Goal: Task Accomplishment & Management: Use online tool/utility

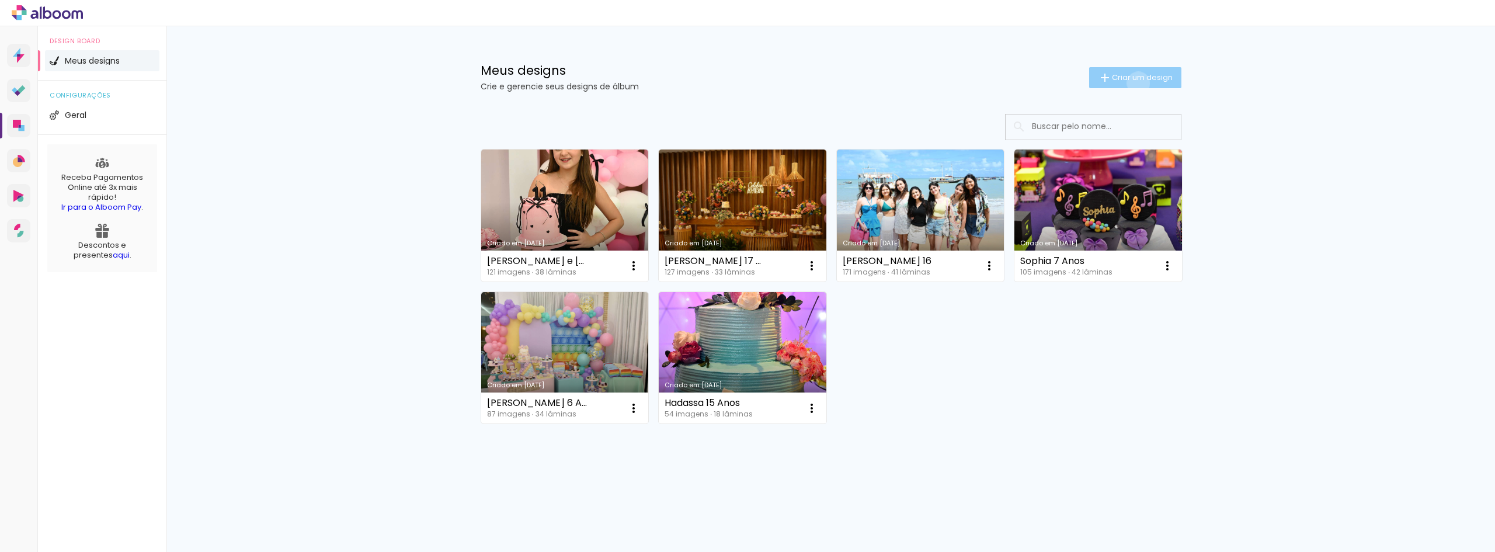
click at [1136, 83] on paper-button "Criar um design" at bounding box center [1135, 77] width 92 height 21
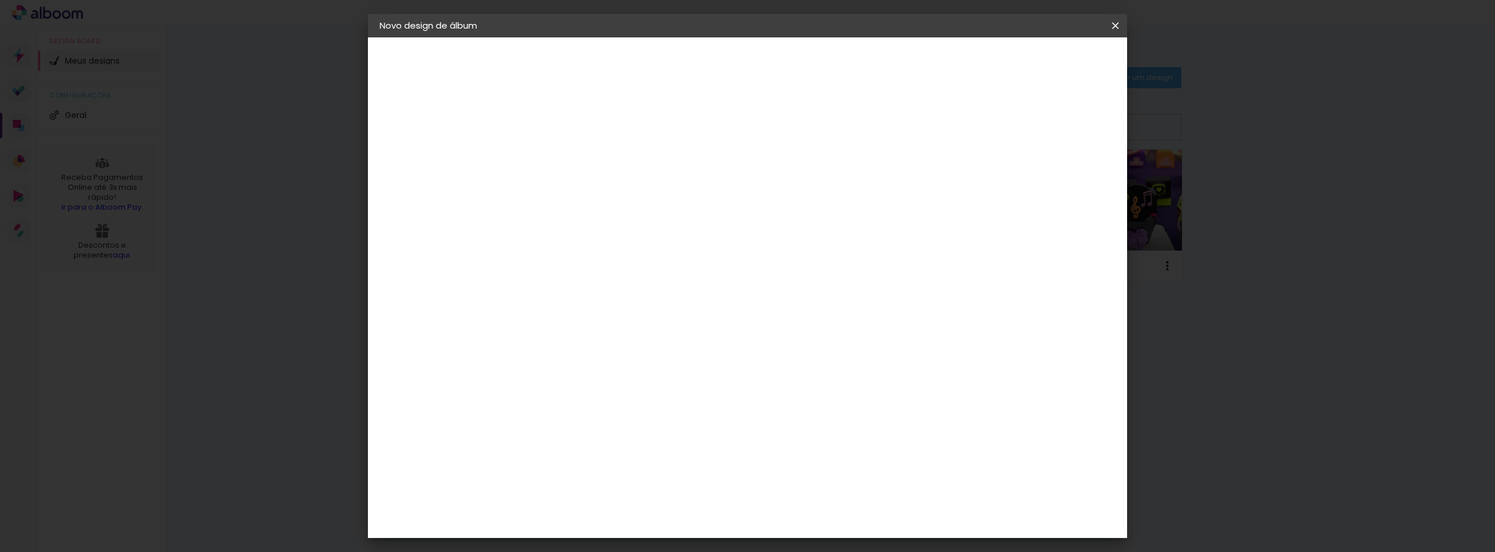
click at [571, 152] on input at bounding box center [571, 157] width 0 height 18
type input "Maria Lis"
type paper-input "Maria Lis"
type input "[PERSON_NAME] 12"
type paper-input "[PERSON_NAME] 12"
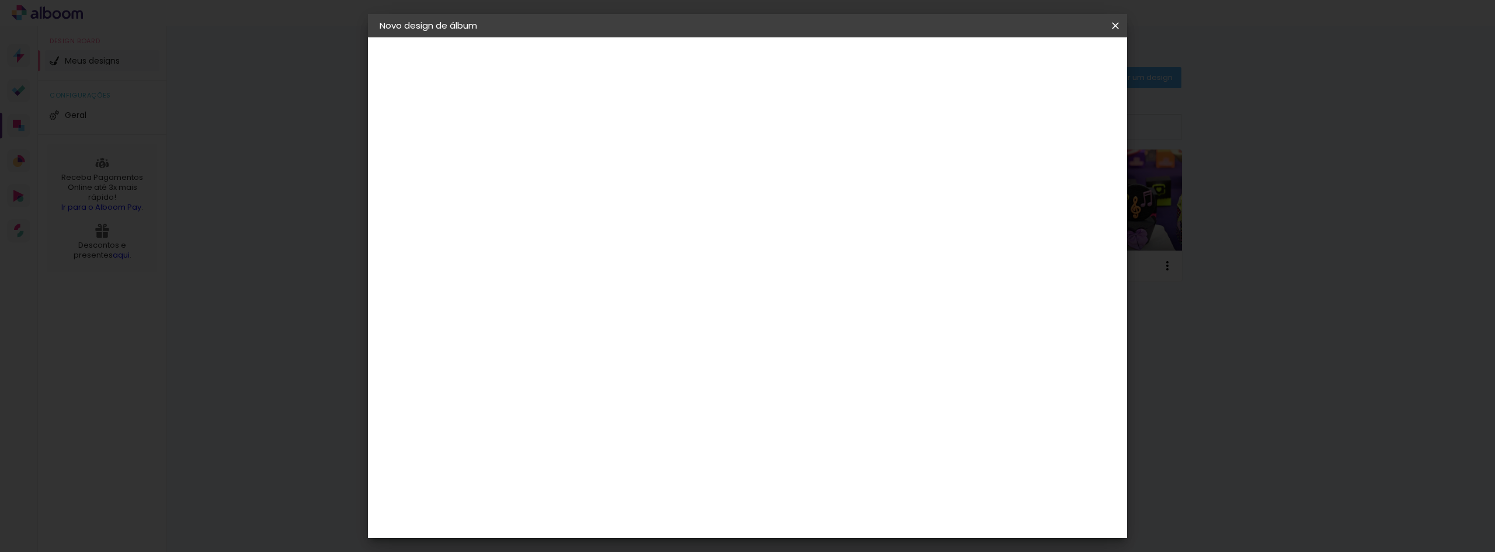
click at [690, 57] on paper-button "Avançar" at bounding box center [661, 62] width 57 height 20
click at [0, 0] on slot "Tamanho Livre" at bounding box center [0, 0] width 0 height 0
click at [789, 70] on paper-button "Avançar" at bounding box center [760, 62] width 57 height 20
drag, startPoint x: 813, startPoint y: 489, endPoint x: 830, endPoint y: 488, distance: 17.5
click at [830, 488] on div "60" at bounding box center [819, 487] width 44 height 18
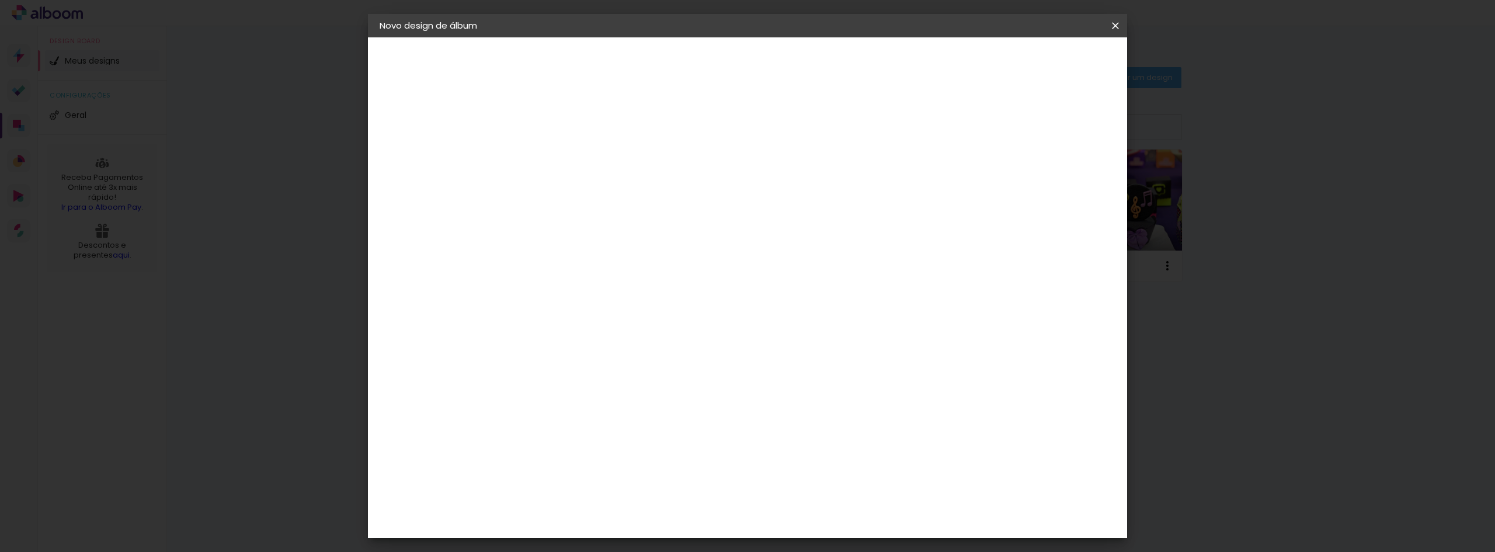
scroll to position [192, 0]
type input "38"
type paper-input "38"
drag, startPoint x: 531, startPoint y: 297, endPoint x: 560, endPoint y: 299, distance: 28.7
click at [560, 299] on div "30" at bounding box center [541, 296] width 44 height 18
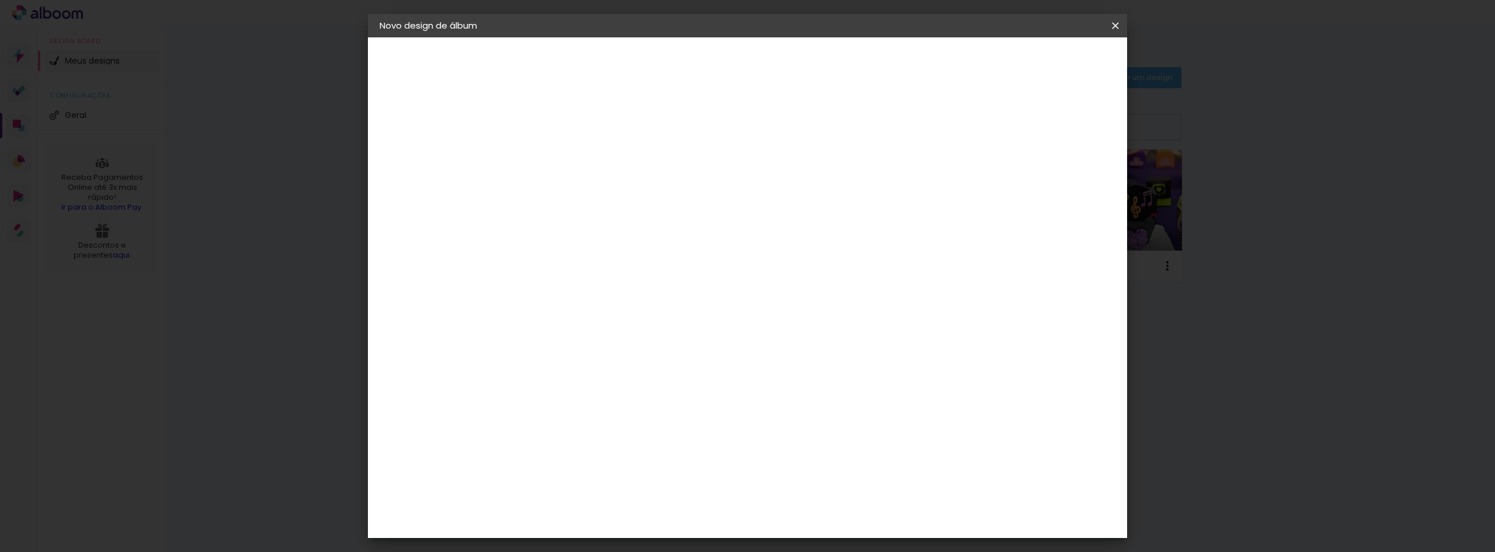
scroll to position [153, 0]
type input "25"
type paper-input "25"
click at [1042, 61] on span "Iniciar design" at bounding box center [1015, 62] width 53 height 8
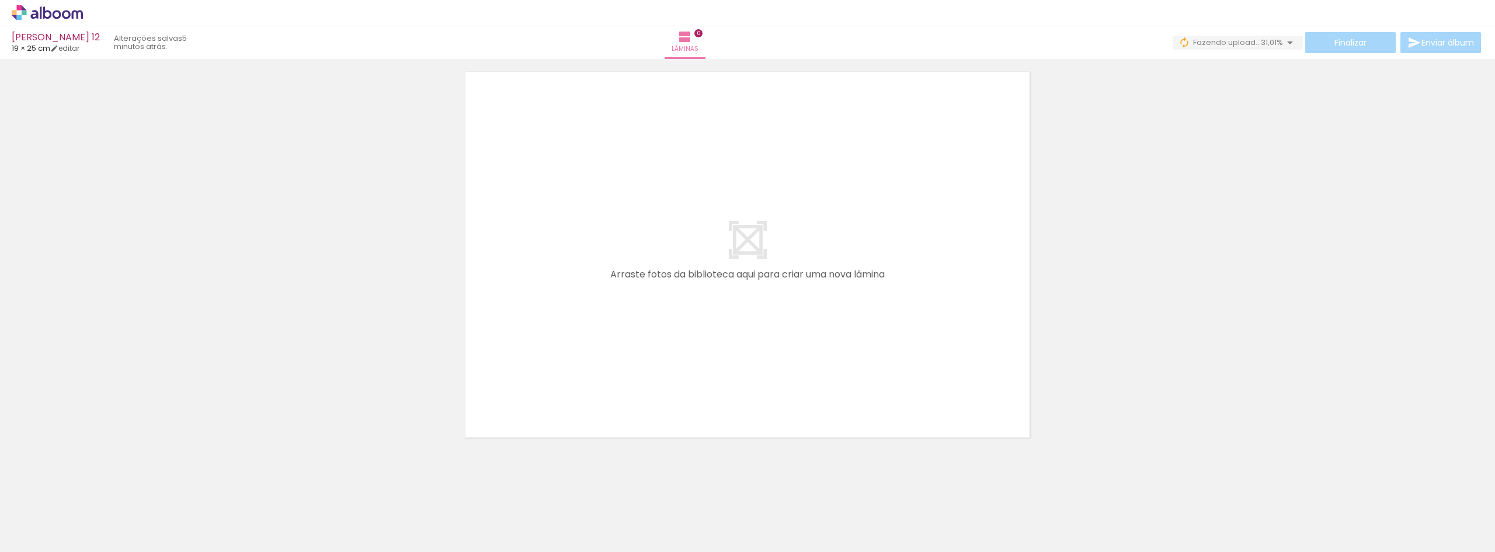
scroll to position [37, 0]
click at [46, 514] on input "Todas as fotos" at bounding box center [33, 517] width 44 height 10
click at [0, 0] on slot "Não utilizadas" at bounding box center [0, 0] width 0 height 0
type input "Não utilizadas"
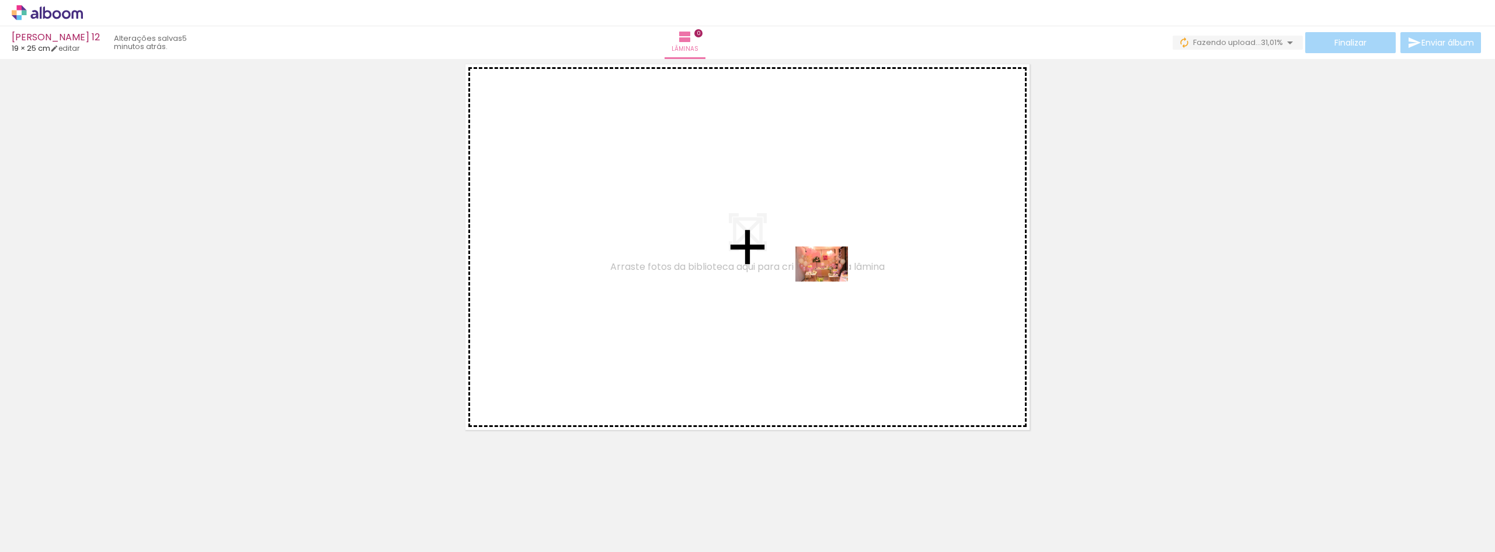
drag, startPoint x: 123, startPoint y: 518, endPoint x: 830, endPoint y: 281, distance: 746.2
click at [830, 281] on quentale-workspace at bounding box center [747, 276] width 1495 height 552
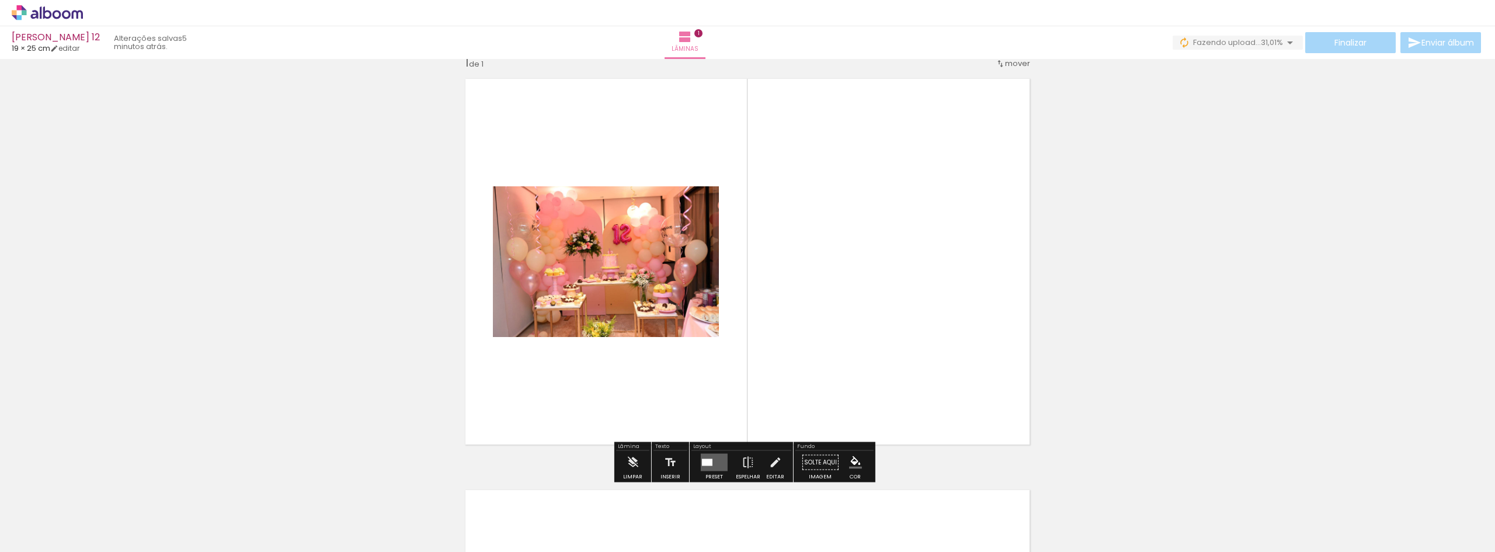
scroll to position [15, 0]
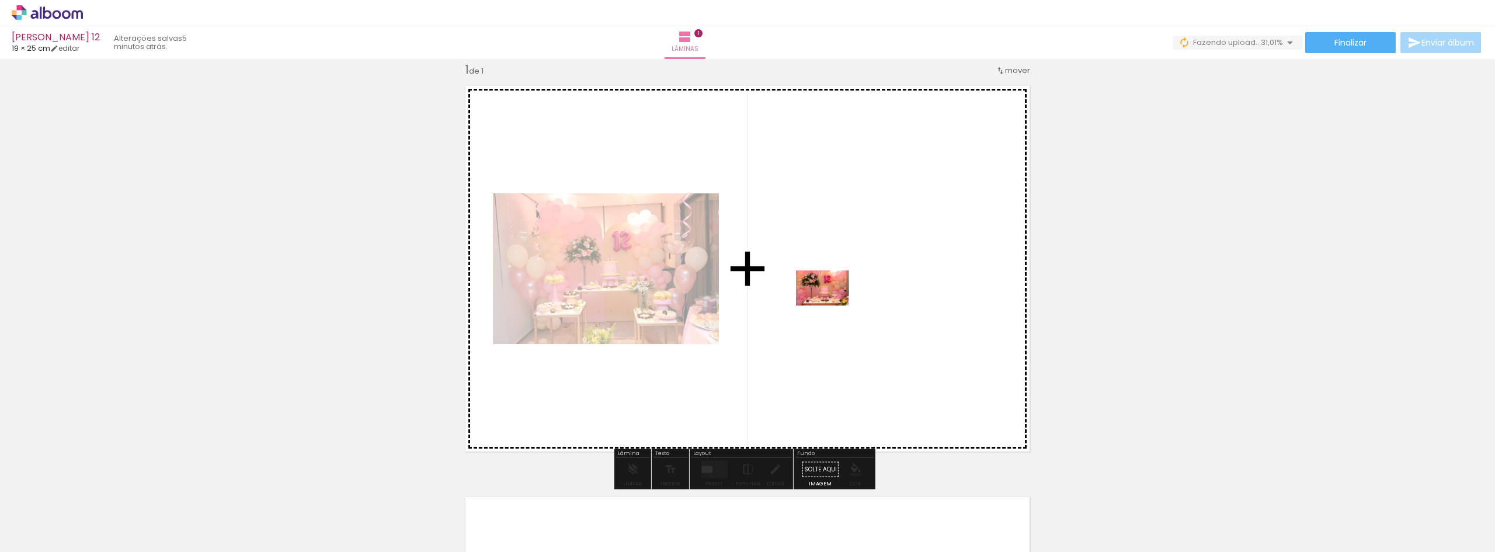
drag, startPoint x: 459, startPoint y: 518, endPoint x: 831, endPoint y: 305, distance: 428.4
click at [831, 305] on quentale-workspace at bounding box center [747, 276] width 1495 height 552
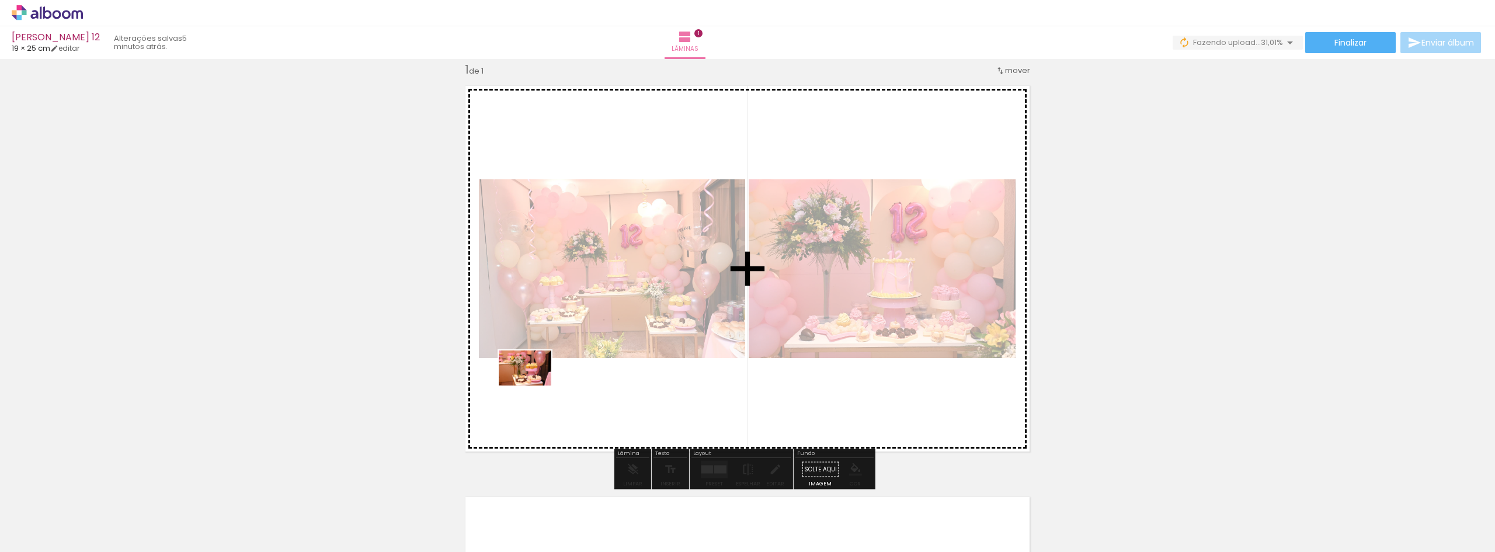
drag, startPoint x: 316, startPoint y: 516, endPoint x: 534, endPoint y: 385, distance: 253.6
click at [534, 385] on quentale-workspace at bounding box center [747, 276] width 1495 height 552
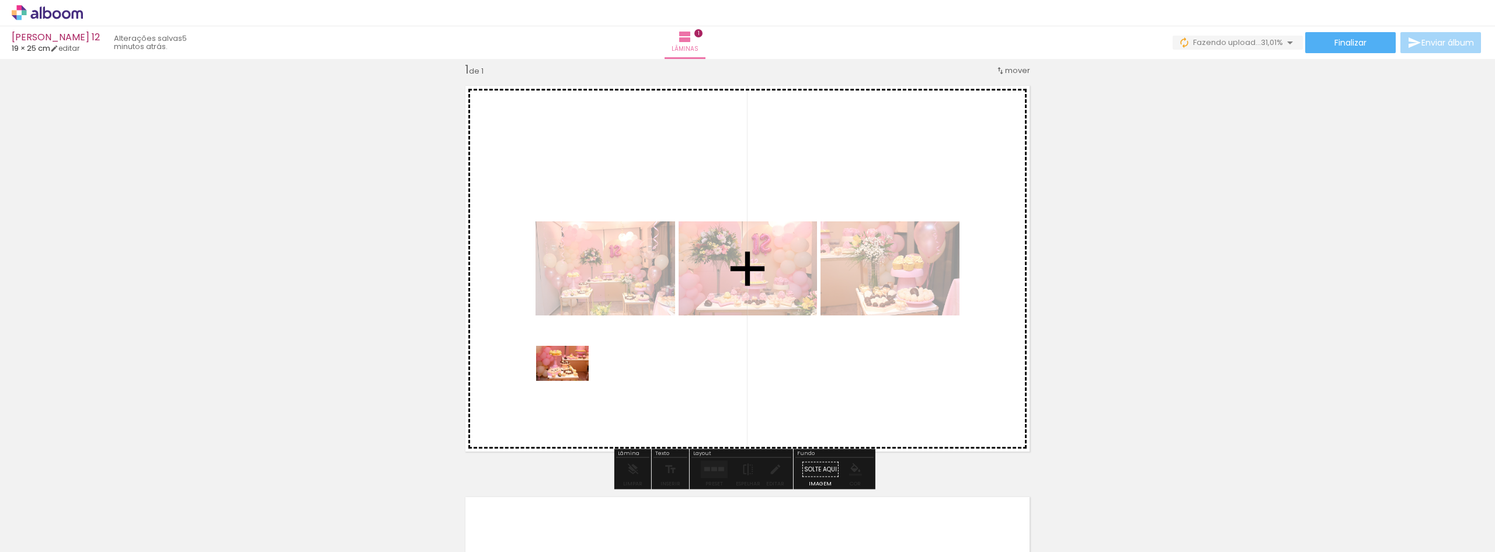
drag, startPoint x: 315, startPoint y: 516, endPoint x: 571, endPoint y: 381, distance: 289.4
click at [571, 381] on quentale-workspace at bounding box center [747, 276] width 1495 height 552
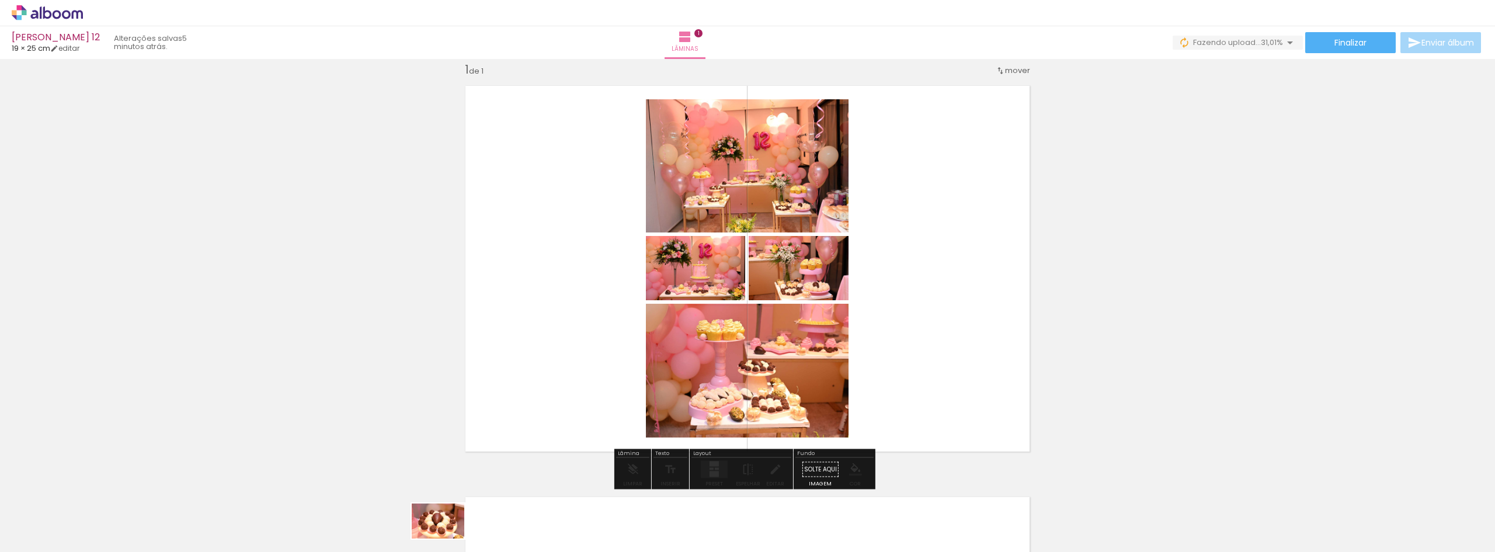
drag, startPoint x: 445, startPoint y: 512, endPoint x: 447, endPoint y: 538, distance: 26.9
click at [447, 532] on div at bounding box center [444, 512] width 58 height 39
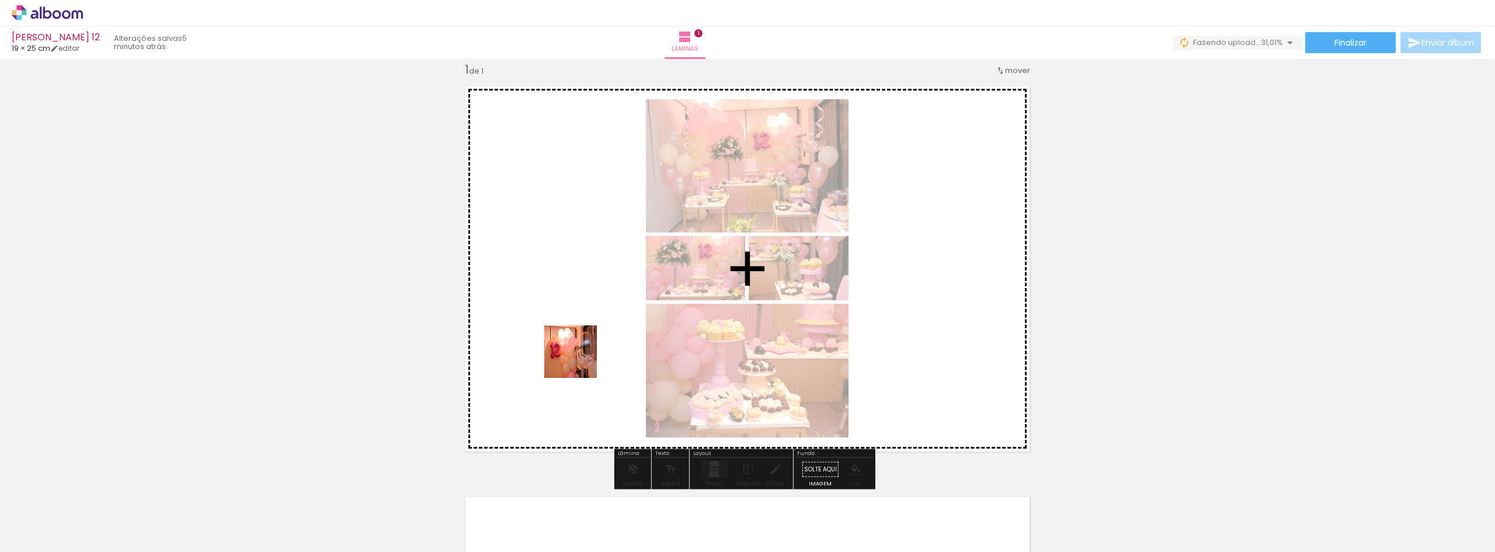
drag, startPoint x: 514, startPoint y: 514, endPoint x: 579, endPoint y: 360, distance: 167.2
click at [579, 360] on quentale-workspace at bounding box center [747, 276] width 1495 height 552
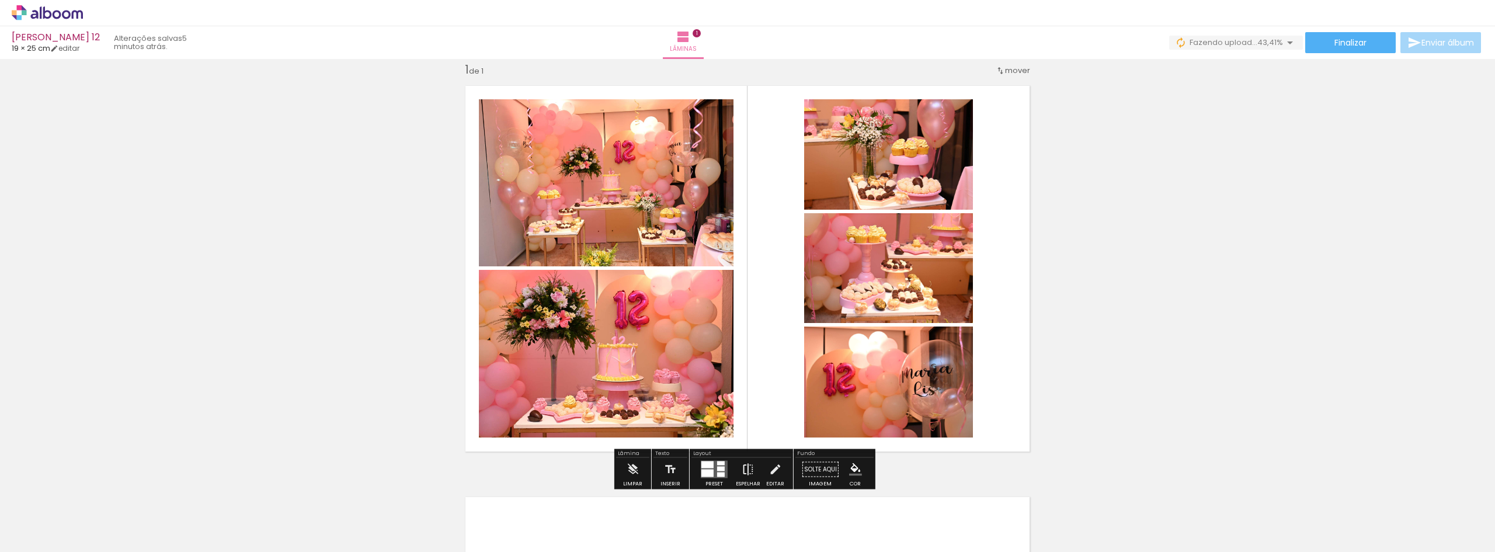
click at [743, 471] on iron-icon at bounding box center [748, 469] width 13 height 23
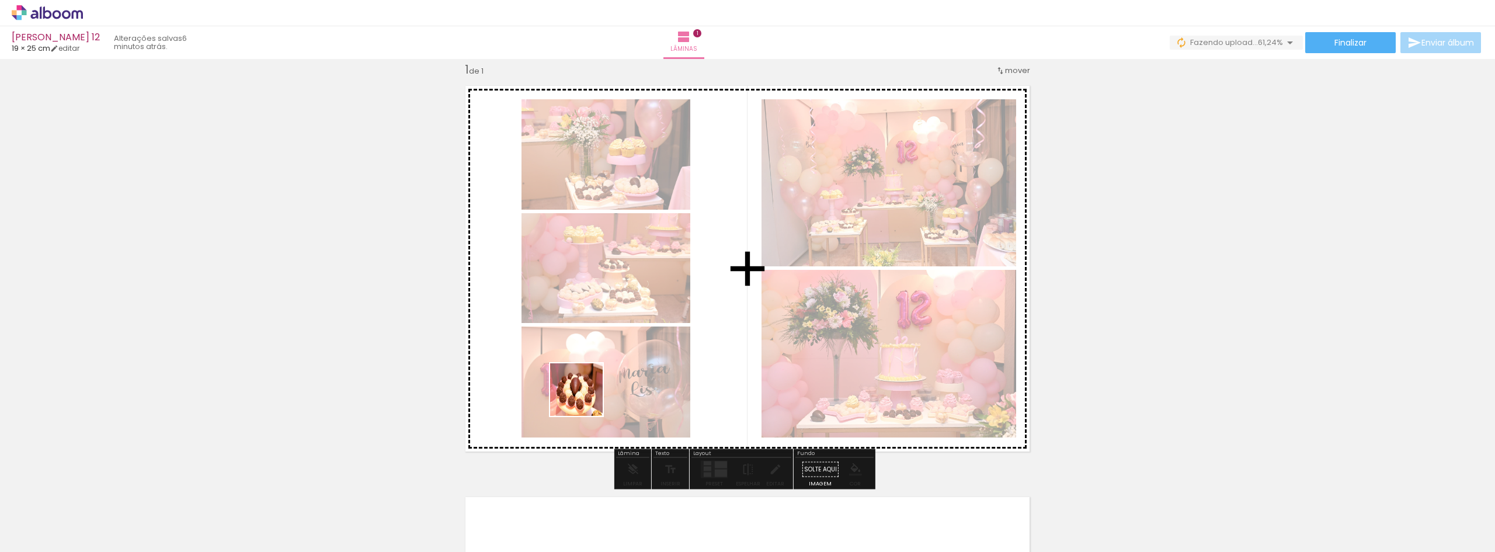
drag, startPoint x: 453, startPoint y: 517, endPoint x: 586, endPoint y: 397, distance: 179.0
click at [586, 397] on quentale-workspace at bounding box center [747, 276] width 1495 height 552
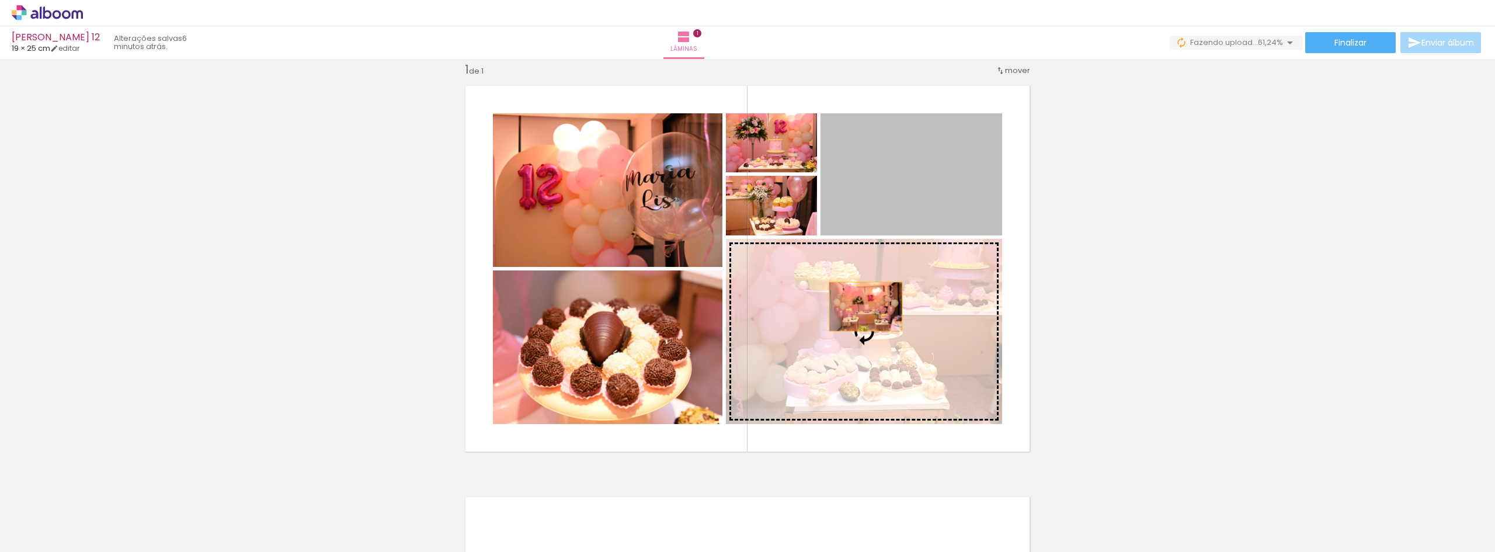
drag, startPoint x: 916, startPoint y: 208, endPoint x: 861, endPoint y: 307, distance: 113.4
click at [0, 0] on slot at bounding box center [0, 0] width 0 height 0
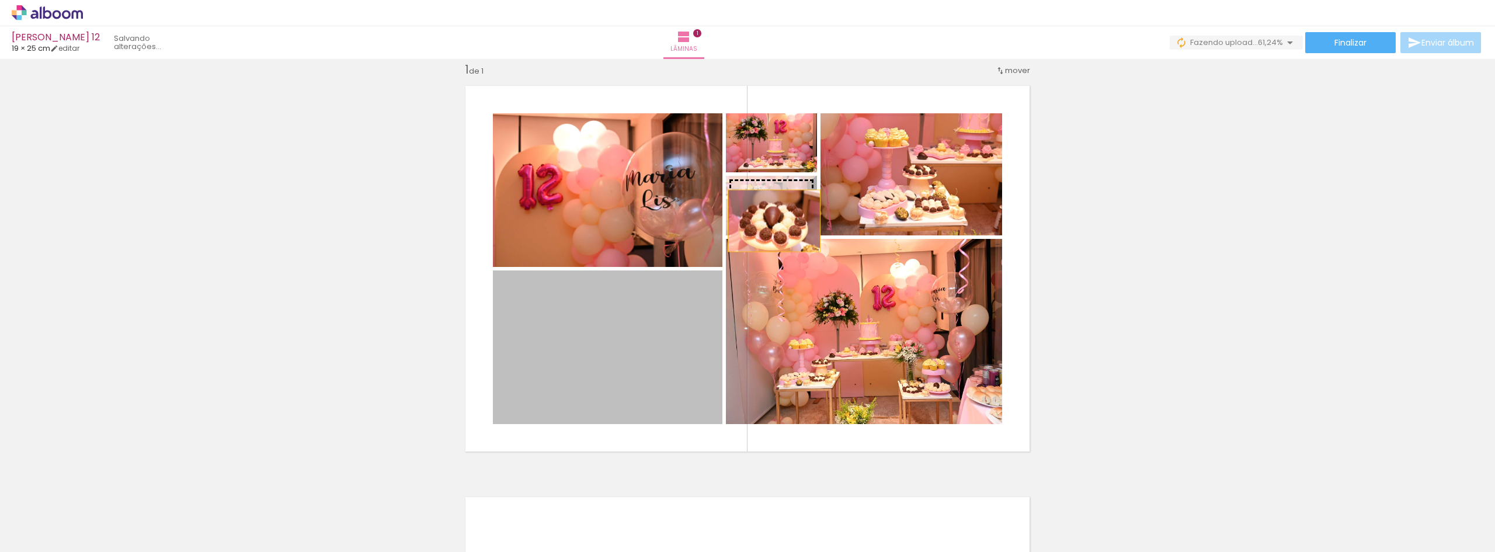
drag, startPoint x: 618, startPoint y: 339, endPoint x: 770, endPoint y: 221, distance: 191.8
click at [0, 0] on slot at bounding box center [0, 0] width 0 height 0
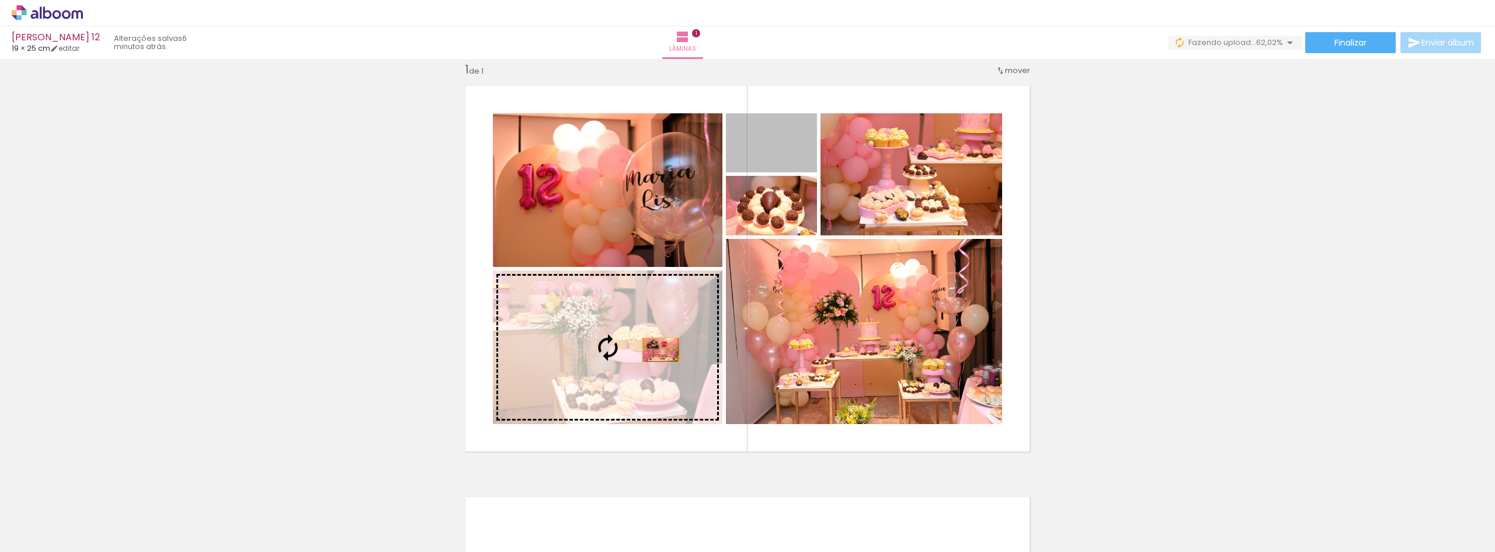
drag, startPoint x: 788, startPoint y: 152, endPoint x: 655, endPoint y: 352, distance: 239.5
click at [0, 0] on slot at bounding box center [0, 0] width 0 height 0
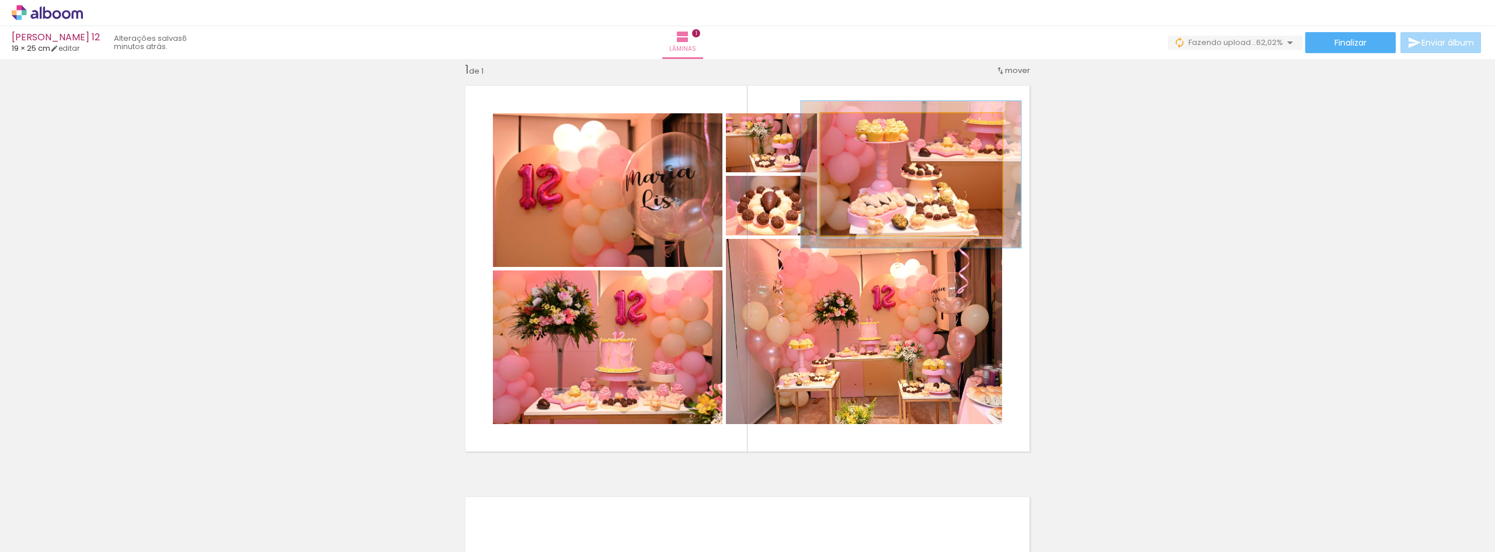
drag, startPoint x: 850, startPoint y: 126, endPoint x: 858, endPoint y: 127, distance: 8.4
type paper-slider "120"
click at [858, 127] on div at bounding box center [856, 125] width 19 height 19
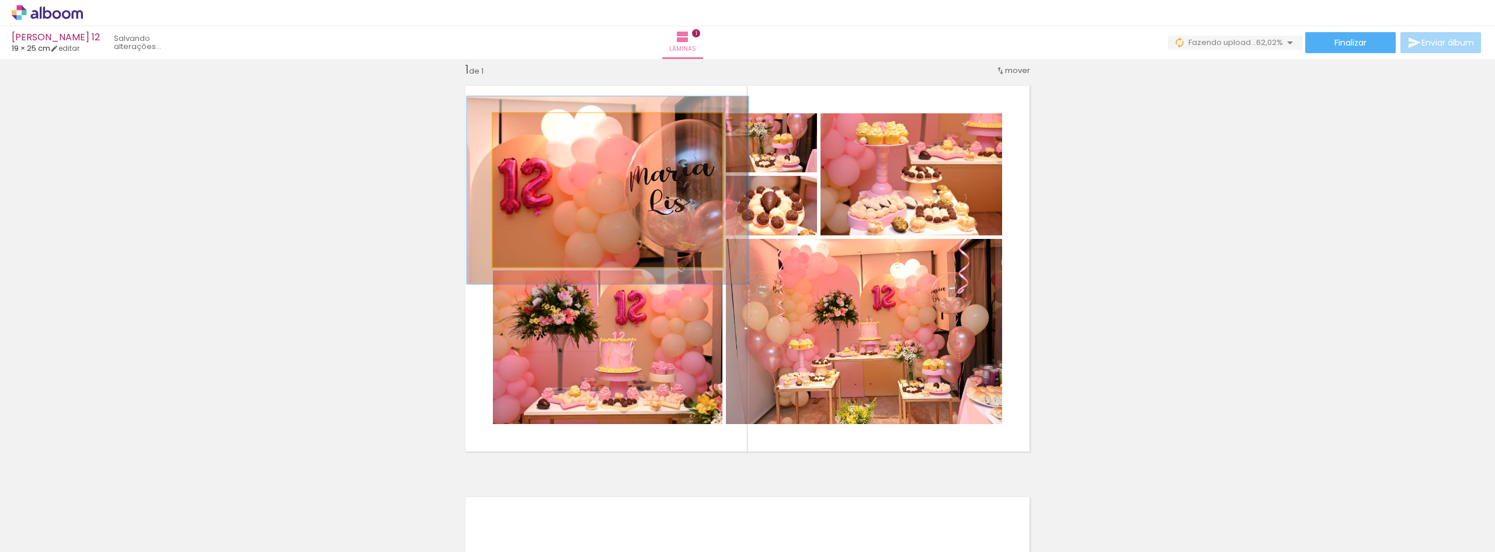
drag, startPoint x: 523, startPoint y: 125, endPoint x: 531, endPoint y: 128, distance: 9.2
type paper-slider "122"
click at [531, 128] on div at bounding box center [529, 125] width 19 height 19
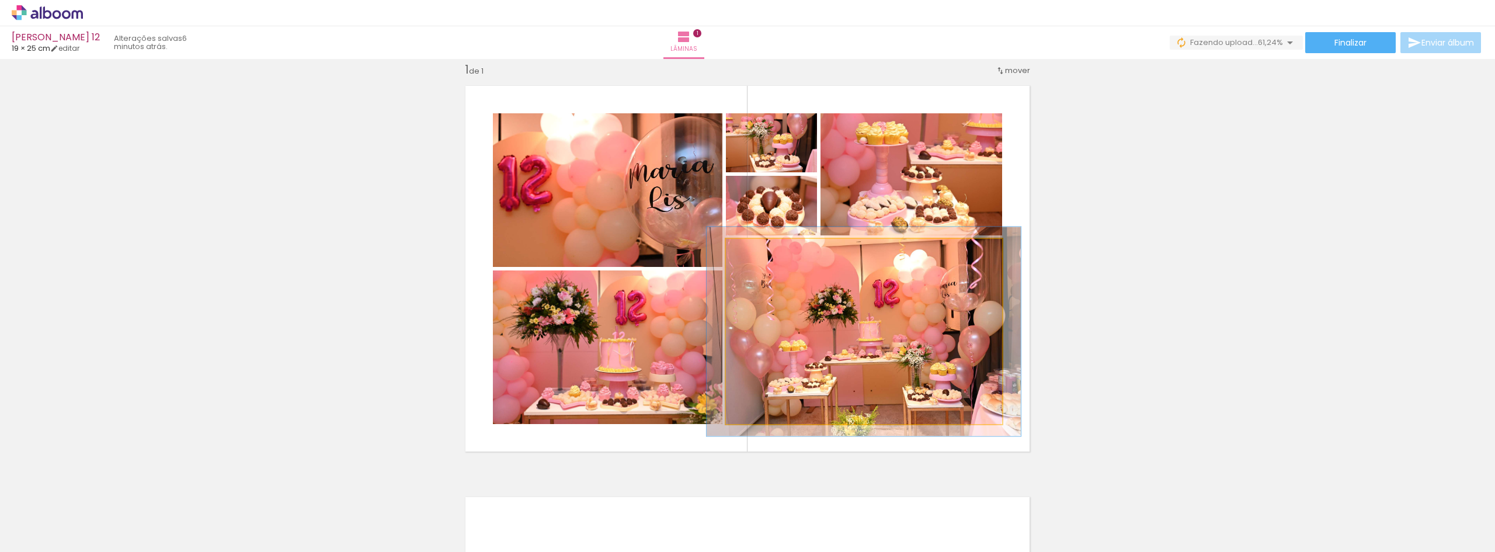
type paper-slider "113"
click at [761, 258] on div at bounding box center [758, 251] width 19 height 19
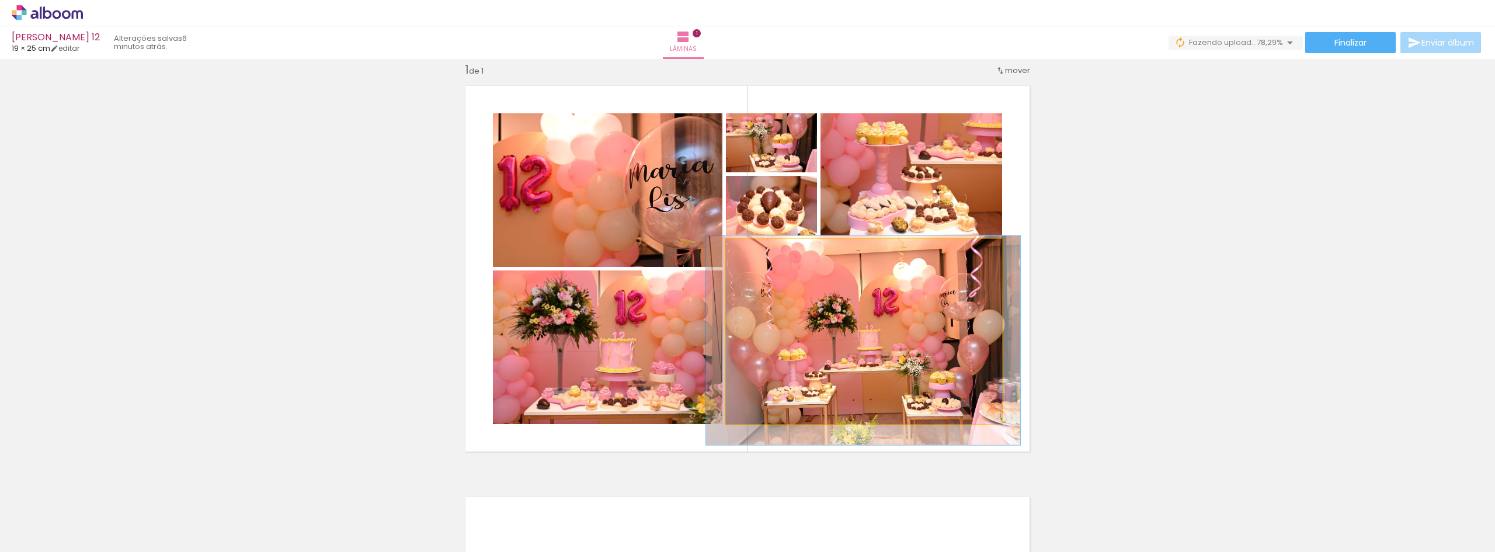
drag, startPoint x: 877, startPoint y: 299, endPoint x: 876, endPoint y: 307, distance: 8.2
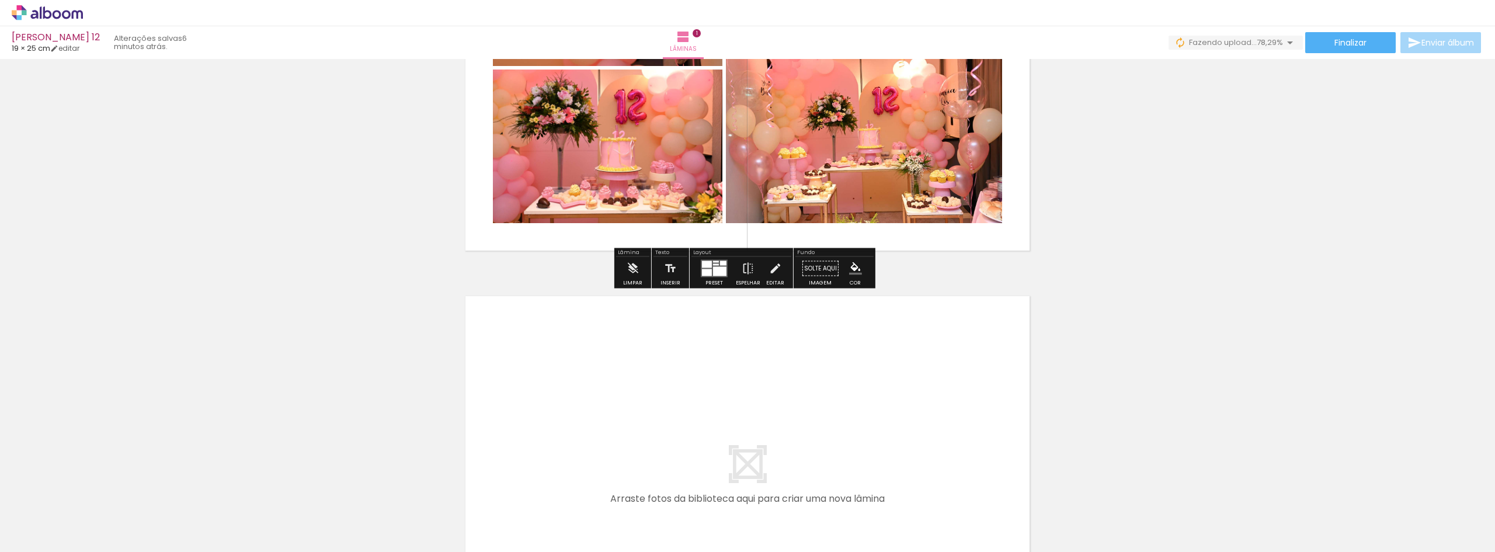
scroll to position [249, 0]
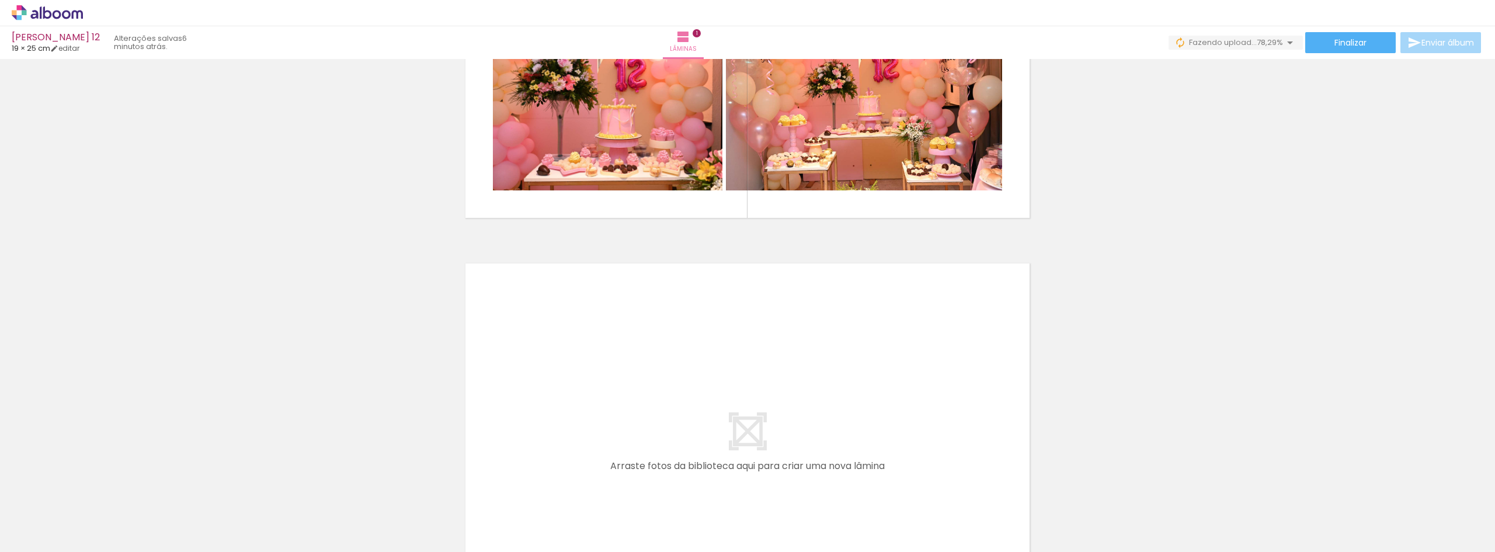
click at [357, 488] on iron-icon at bounding box center [353, 489] width 12 height 12
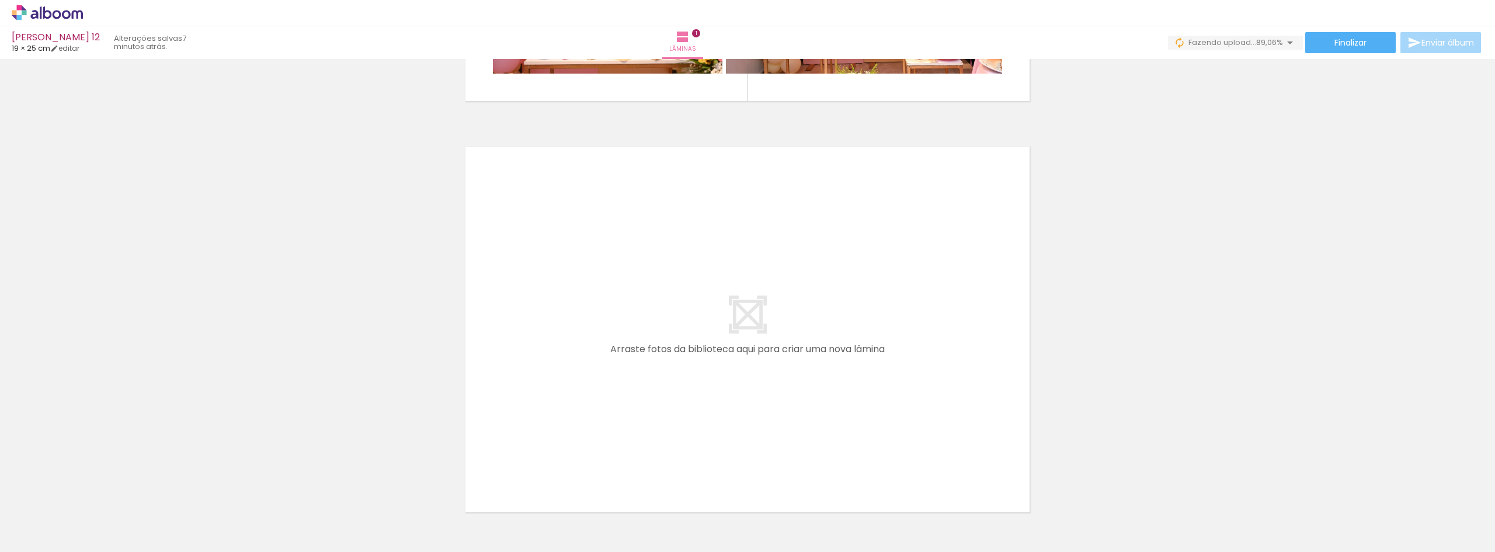
scroll to position [424, 0]
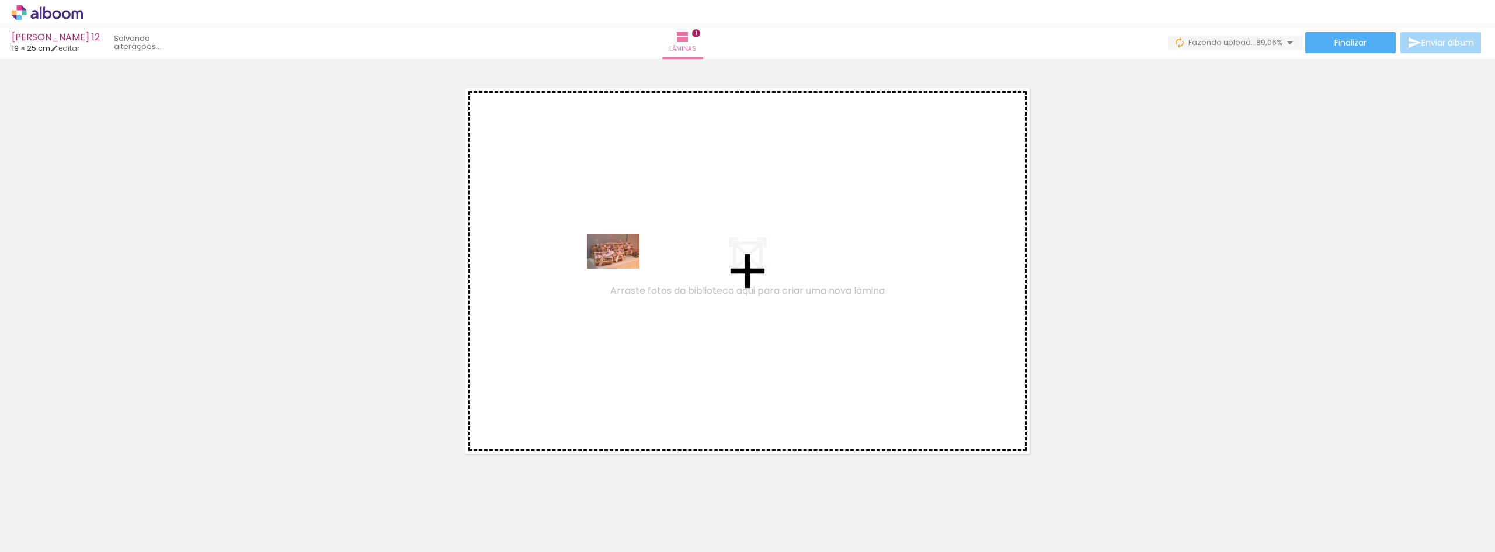
drag, startPoint x: 148, startPoint y: 521, endPoint x: 622, endPoint y: 269, distance: 537.1
click at [622, 269] on quentale-workspace at bounding box center [747, 276] width 1495 height 552
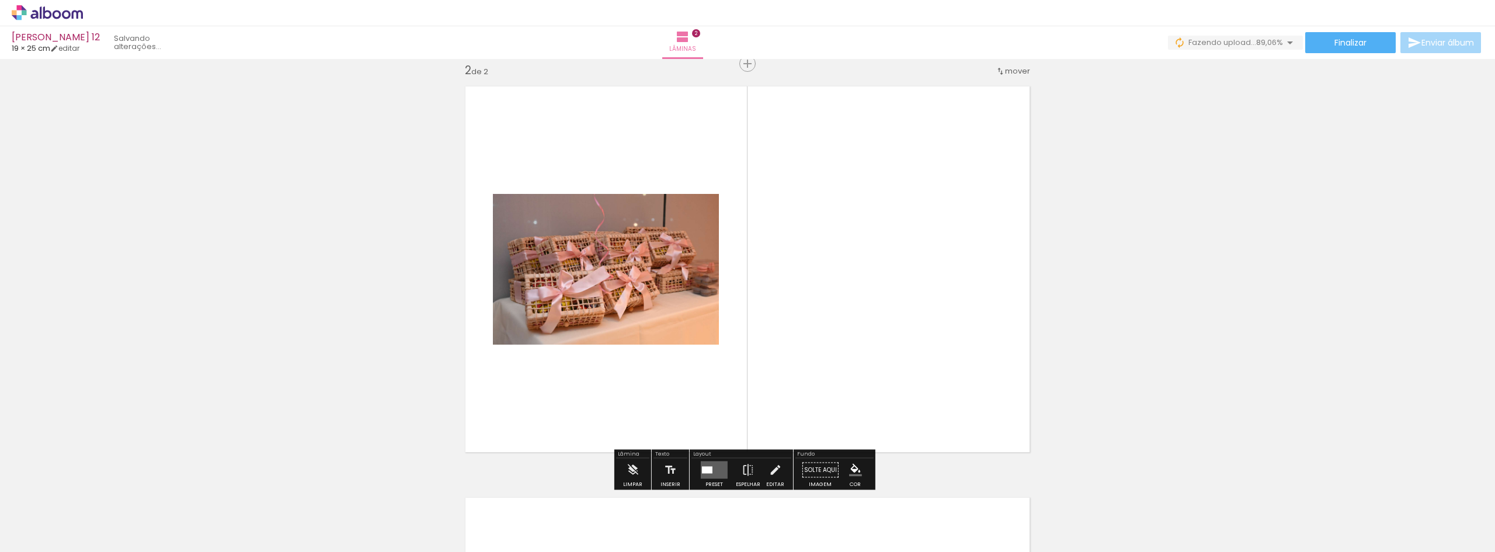
scroll to position [426, 0]
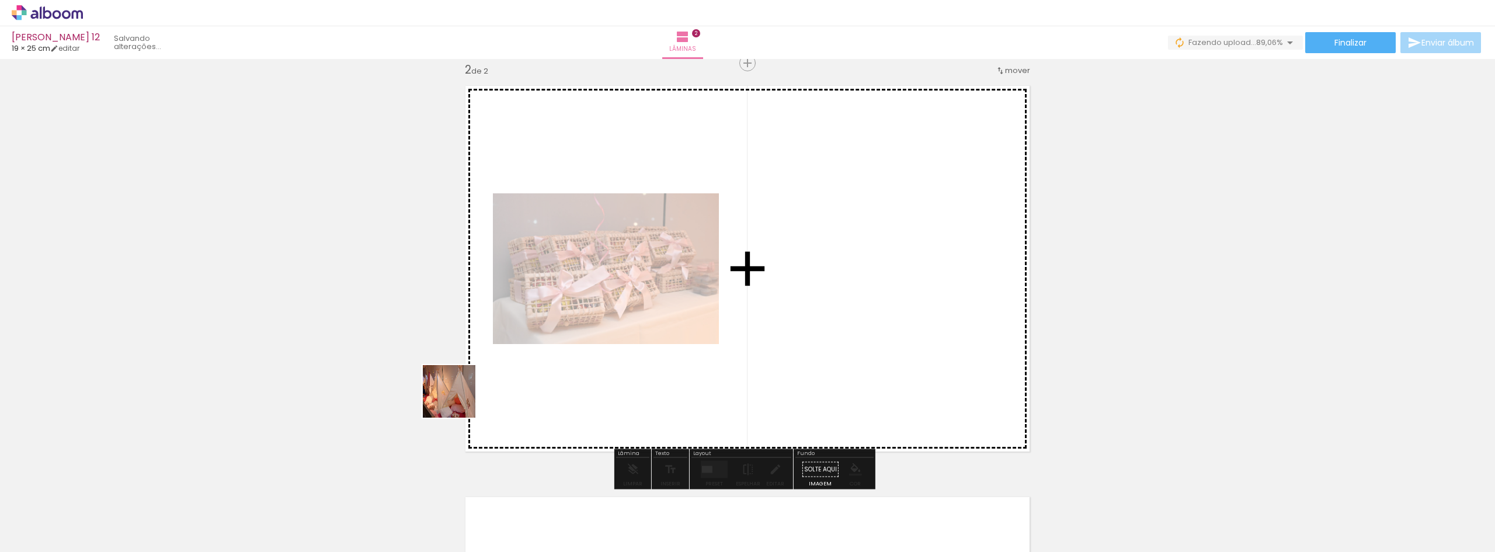
drag, startPoint x: 412, startPoint y: 450, endPoint x: 485, endPoint y: 385, distance: 97.6
click at [485, 385] on quentale-workspace at bounding box center [747, 276] width 1495 height 552
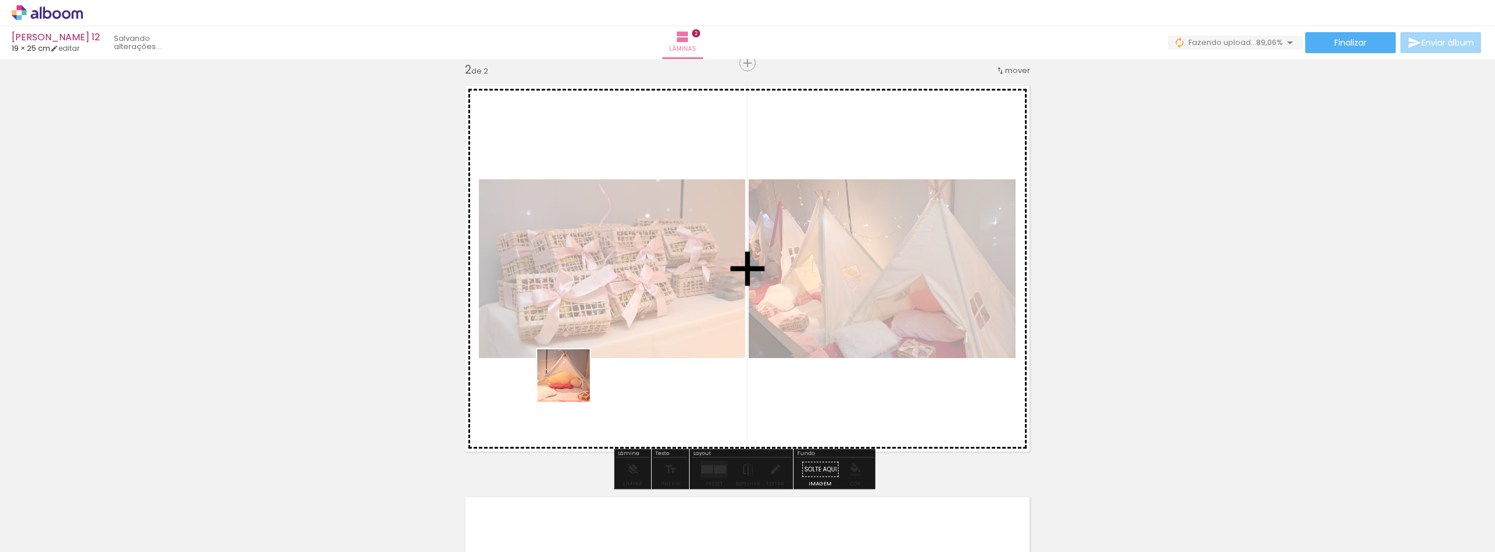
drag, startPoint x: 514, startPoint y: 514, endPoint x: 464, endPoint y: 437, distance: 92.0
click at [576, 380] on quentale-workspace at bounding box center [747, 276] width 1495 height 552
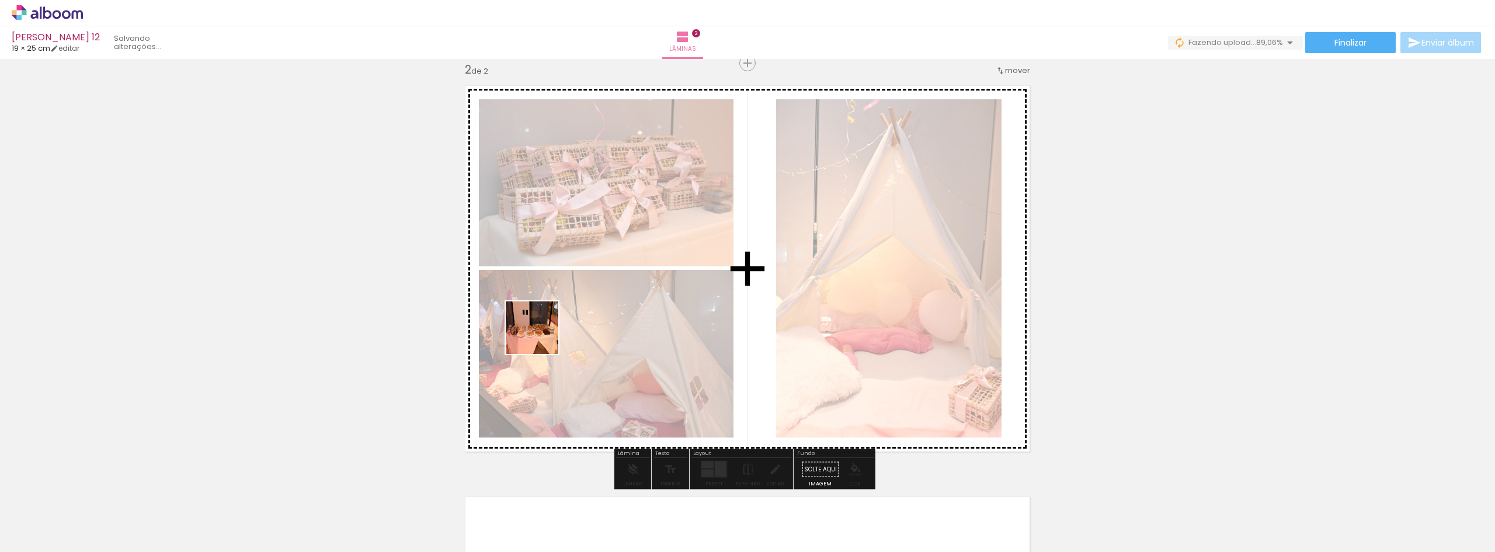
drag, startPoint x: 196, startPoint y: 514, endPoint x: 309, endPoint y: 445, distance: 133.1
click at [572, 315] on quentale-workspace at bounding box center [747, 276] width 1495 height 552
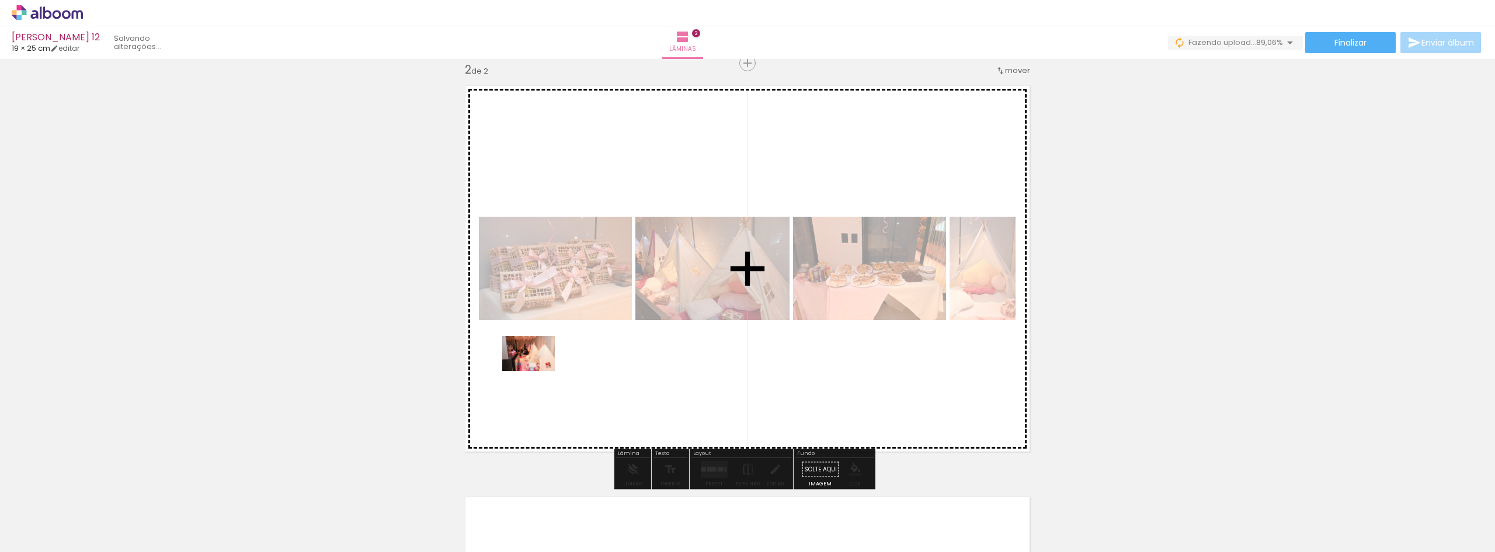
drag, startPoint x: 137, startPoint y: 509, endPoint x: 538, endPoint y: 371, distance: 424.9
click at [538, 371] on quentale-workspace at bounding box center [747, 276] width 1495 height 552
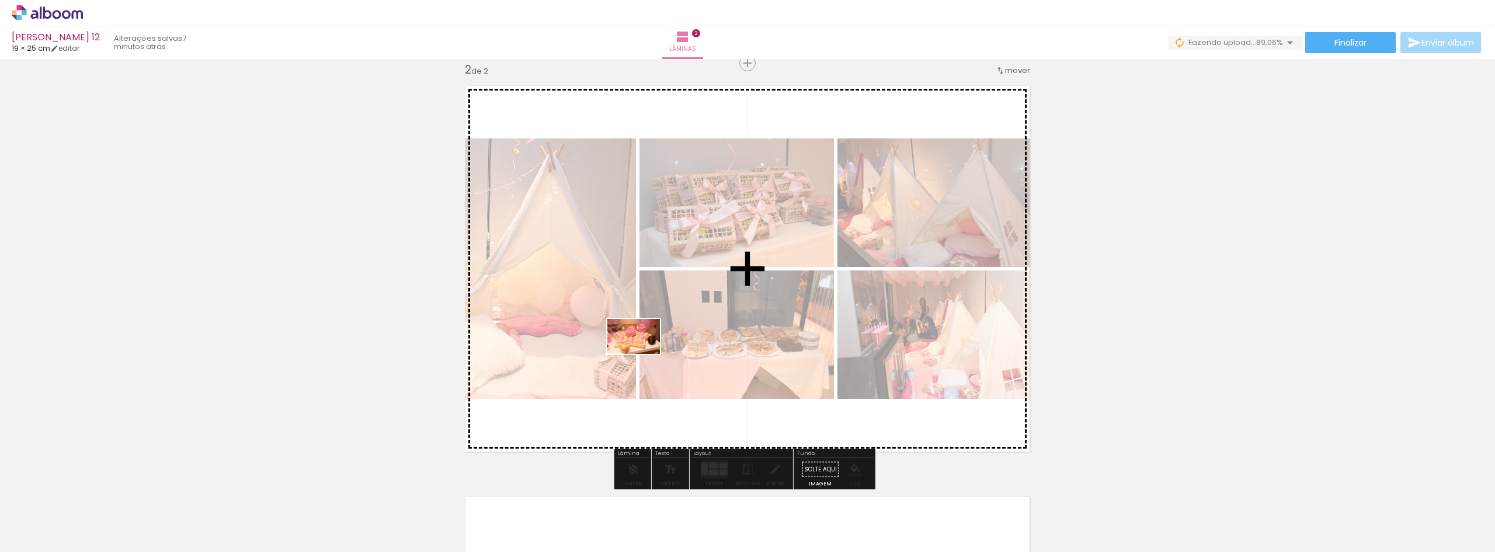
drag, startPoint x: 296, startPoint y: 438, endPoint x: 642, endPoint y: 354, distance: 356.3
click at [642, 354] on quentale-workspace at bounding box center [747, 276] width 1495 height 552
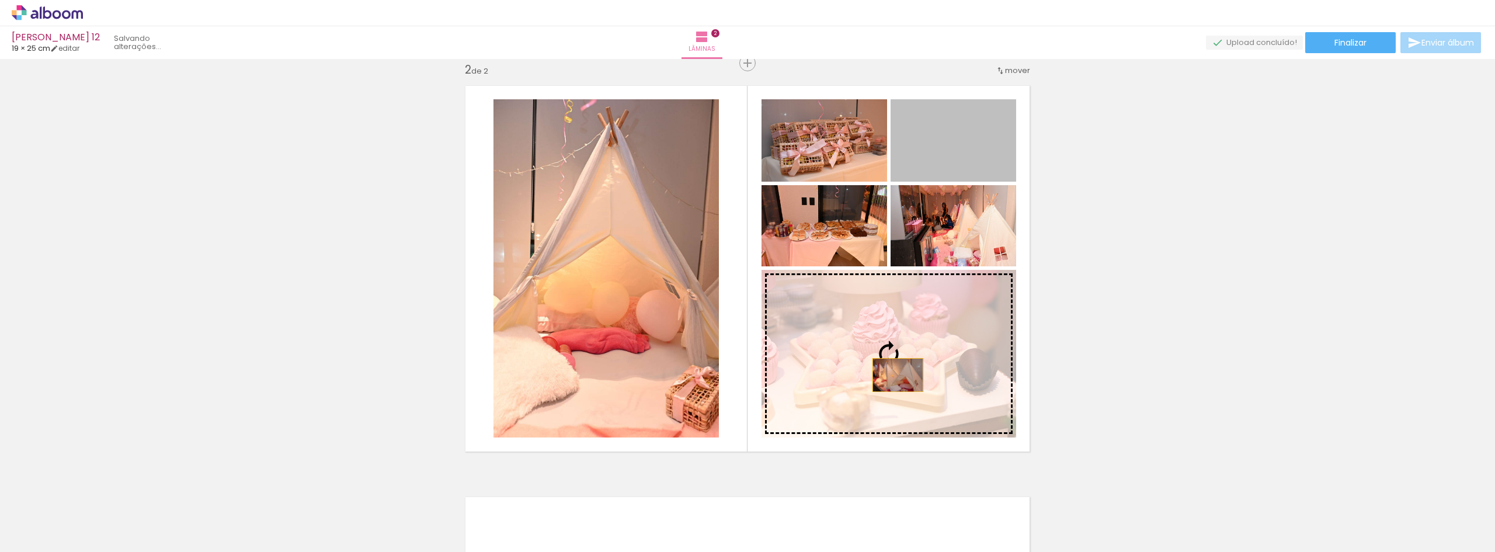
drag, startPoint x: 955, startPoint y: 149, endPoint x: 893, endPoint y: 374, distance: 233.7
click at [0, 0] on slot at bounding box center [0, 0] width 0 height 0
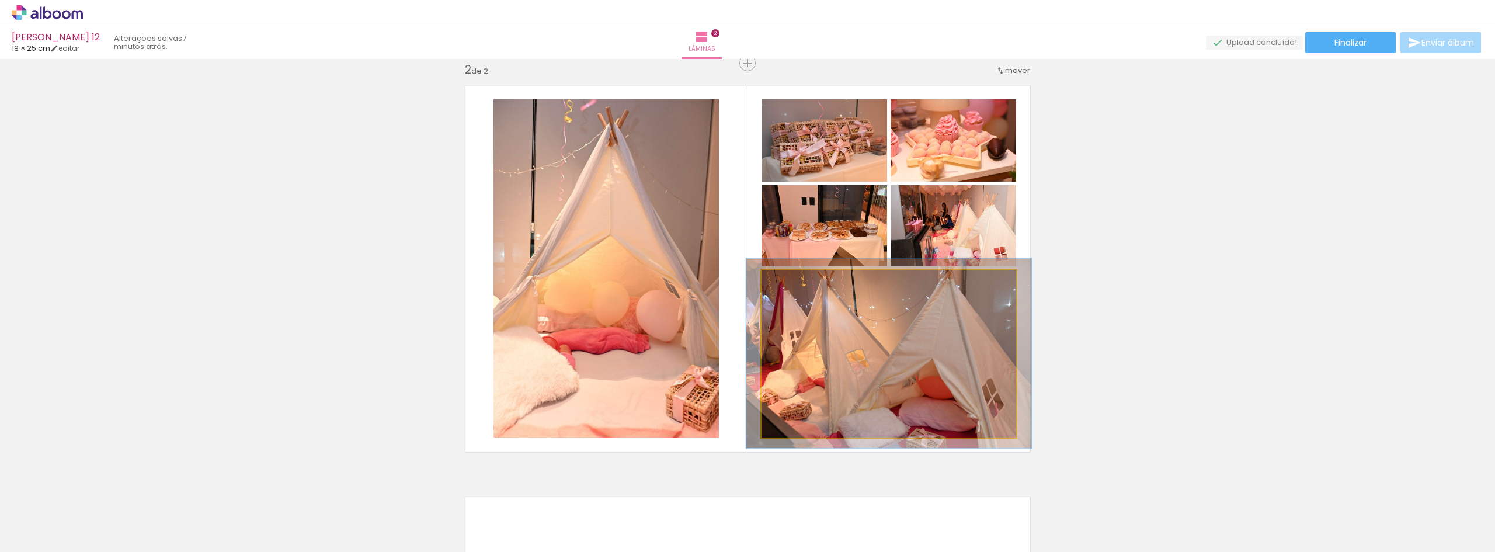
type paper-slider "112"
click at [795, 281] on div at bounding box center [793, 282] width 19 height 19
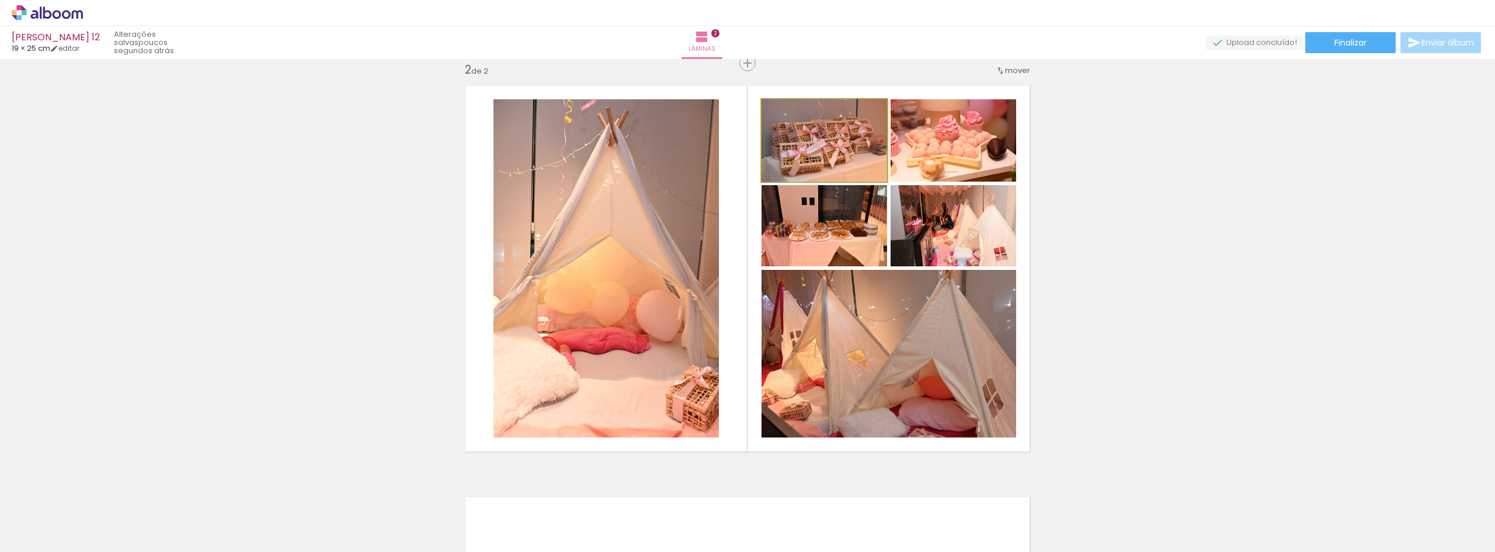
click at [818, 150] on quentale-photo at bounding box center [824, 140] width 126 height 82
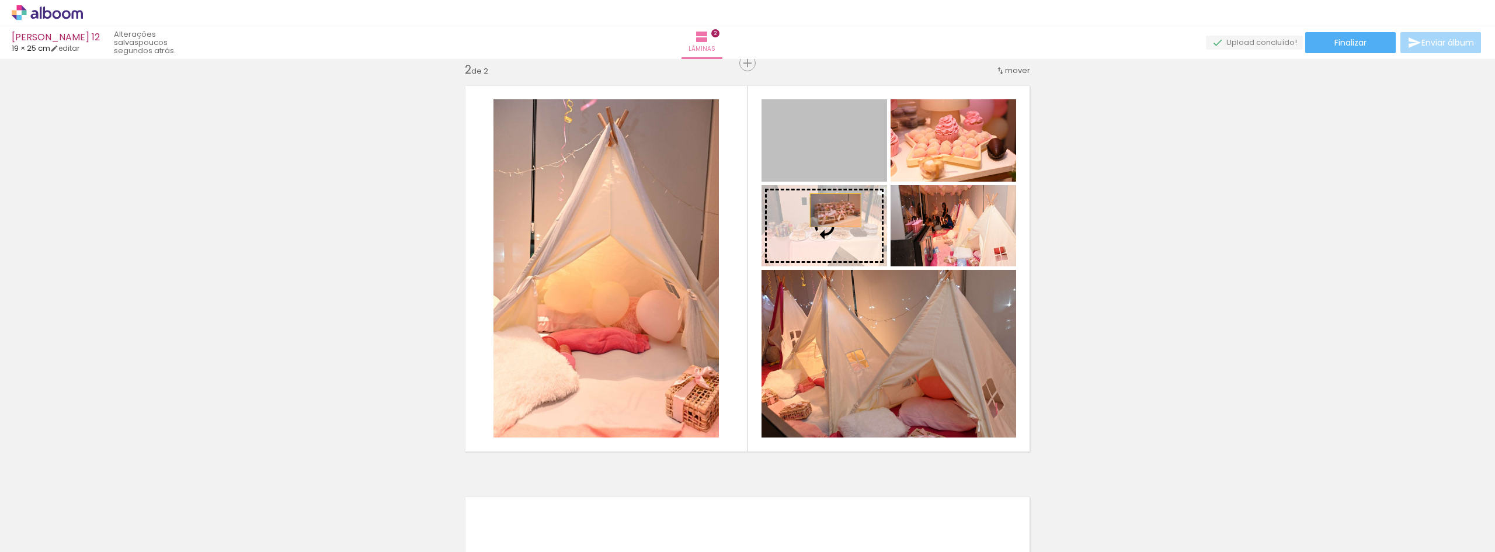
drag, startPoint x: 818, startPoint y: 150, endPoint x: 831, endPoint y: 210, distance: 61.5
click at [0, 0] on slot at bounding box center [0, 0] width 0 height 0
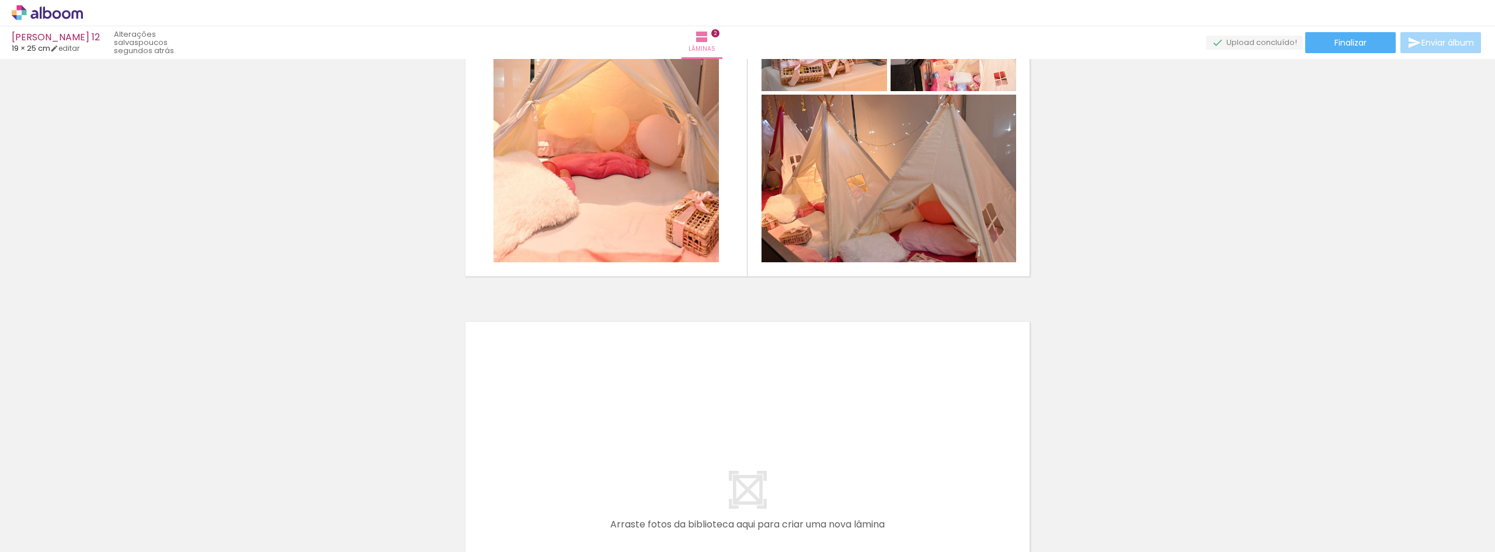
scroll to position [0, 1622]
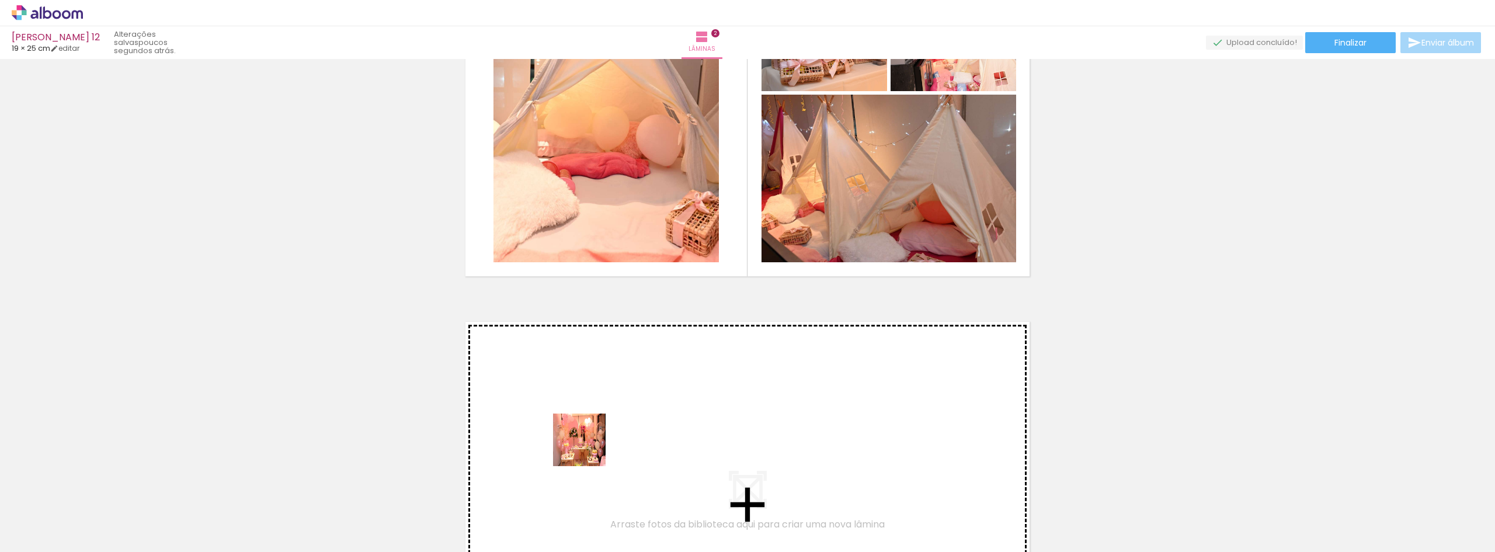
drag, startPoint x: 473, startPoint y: 520, endPoint x: 588, endPoint y: 448, distance: 135.3
click at [588, 448] on quentale-workspace at bounding box center [747, 276] width 1495 height 552
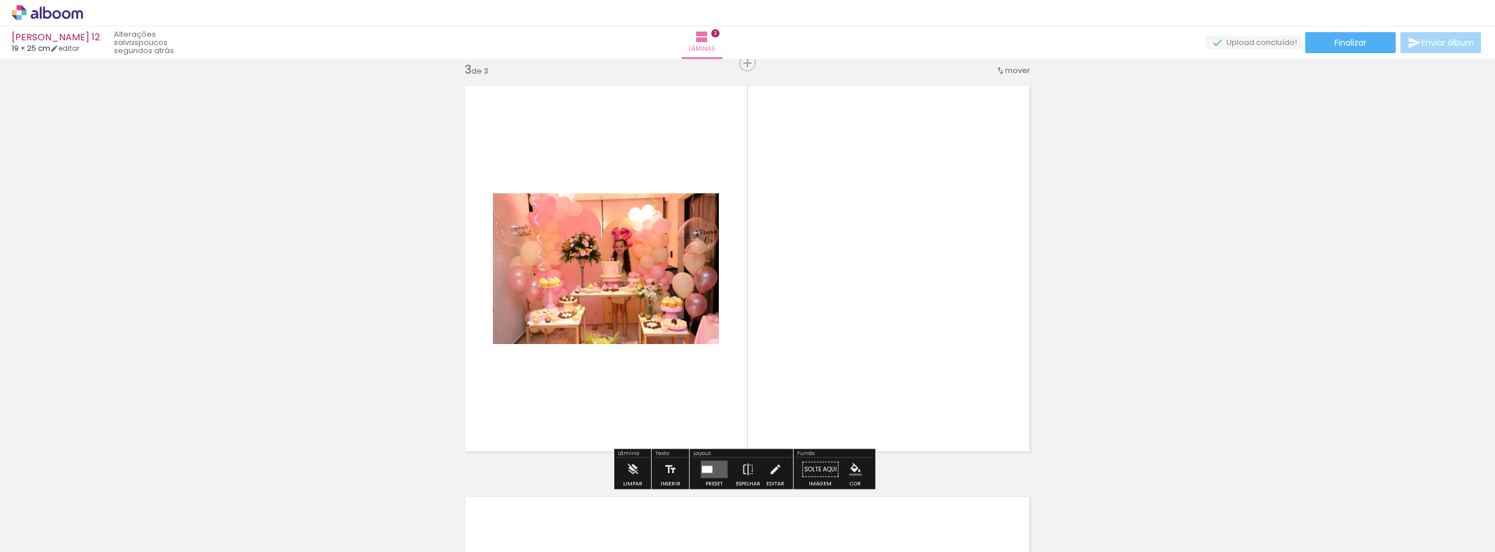
scroll to position [896, 0]
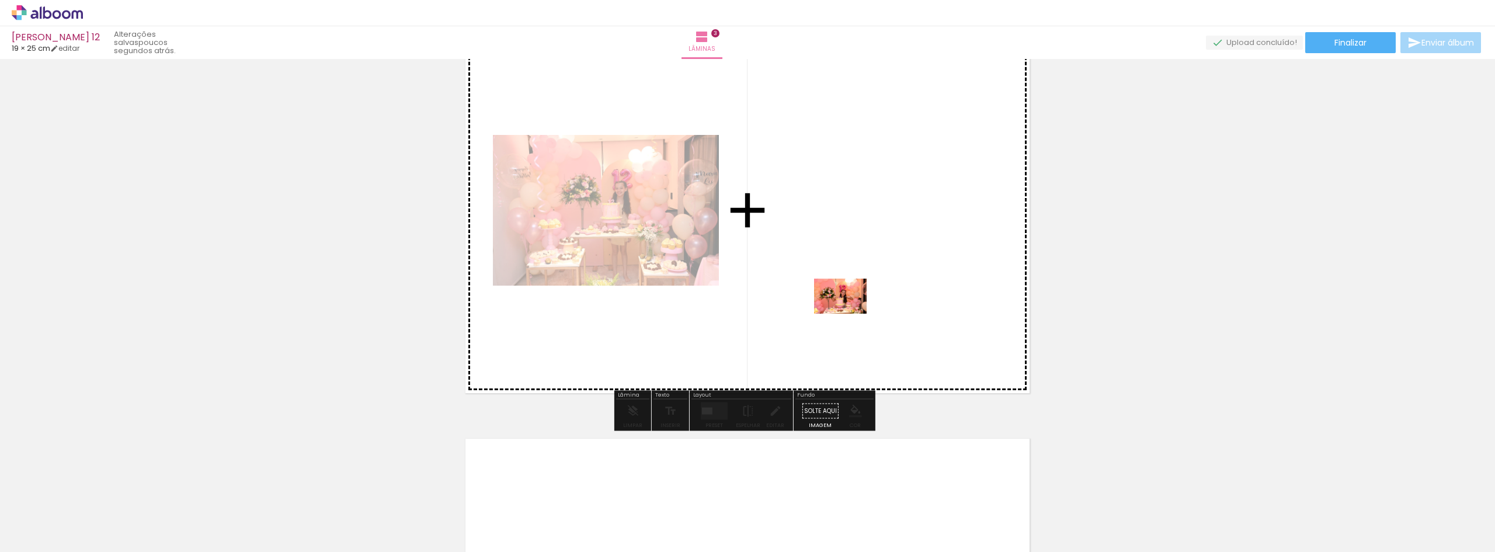
drag, startPoint x: 592, startPoint y: 516, endPoint x: 857, endPoint y: 308, distance: 337.3
click at [857, 308] on quentale-workspace at bounding box center [747, 276] width 1495 height 552
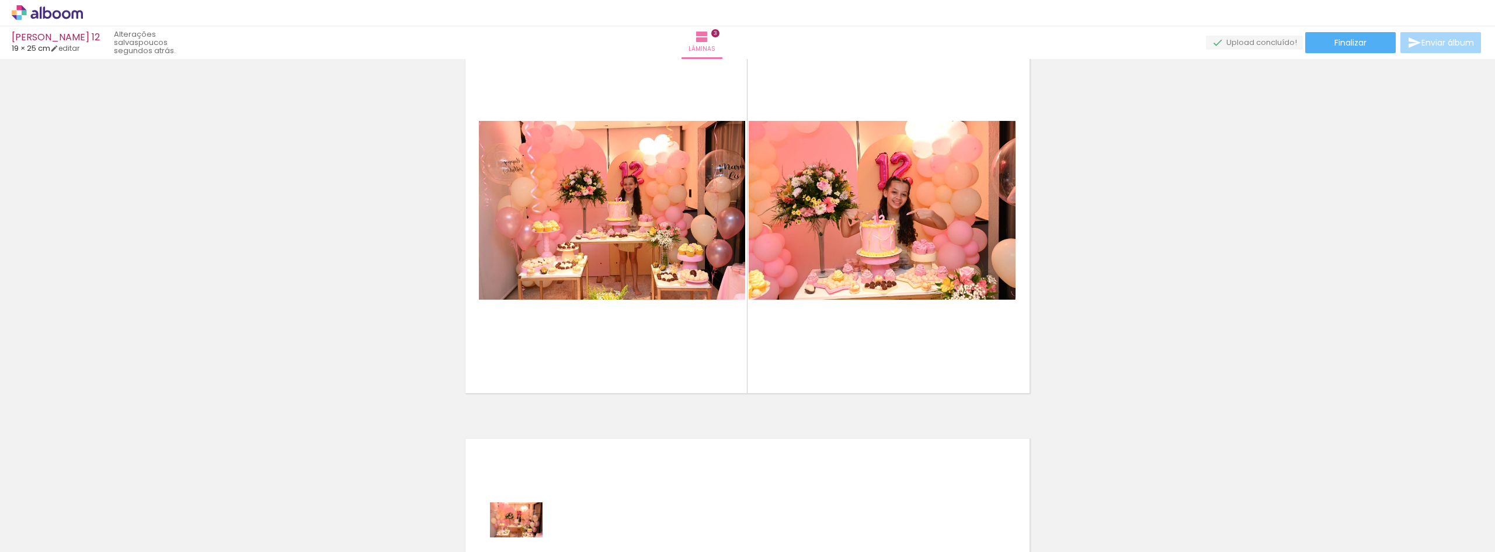
drag, startPoint x: 534, startPoint y: 518, endPoint x: 525, endPoint y: 537, distance: 21.2
click at [525, 532] on div at bounding box center [522, 512] width 58 height 39
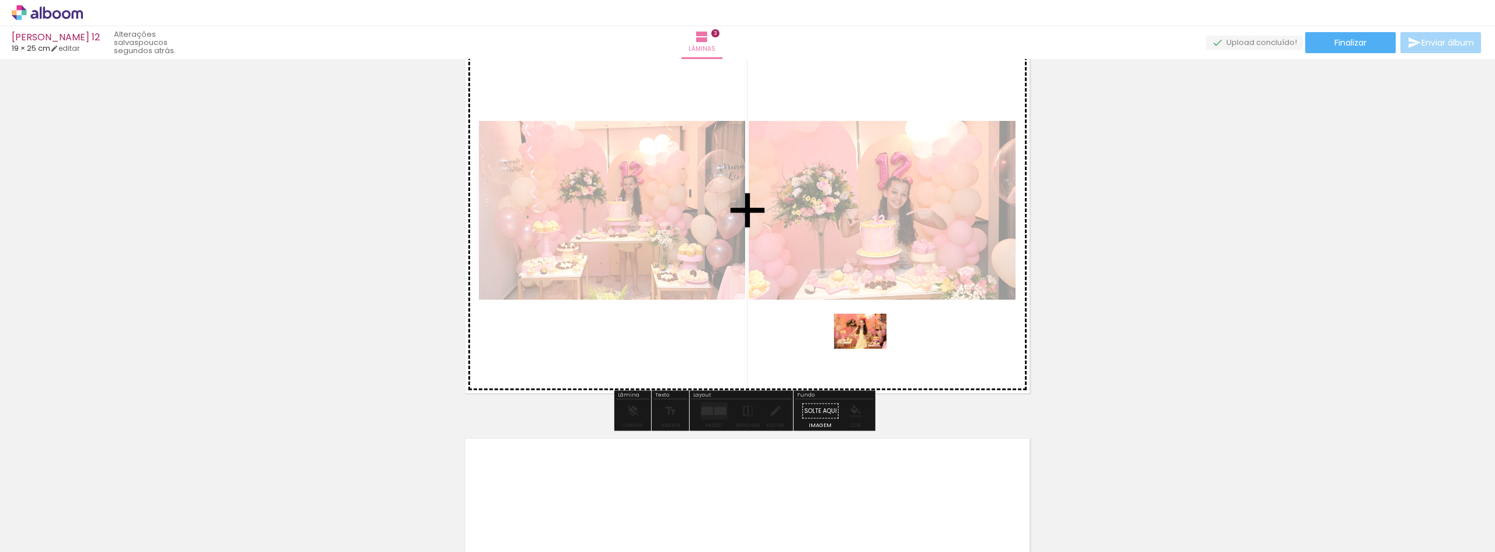
drag, startPoint x: 729, startPoint y: 503, endPoint x: 873, endPoint y: 346, distance: 213.3
click at [873, 346] on quentale-workspace at bounding box center [747, 276] width 1495 height 552
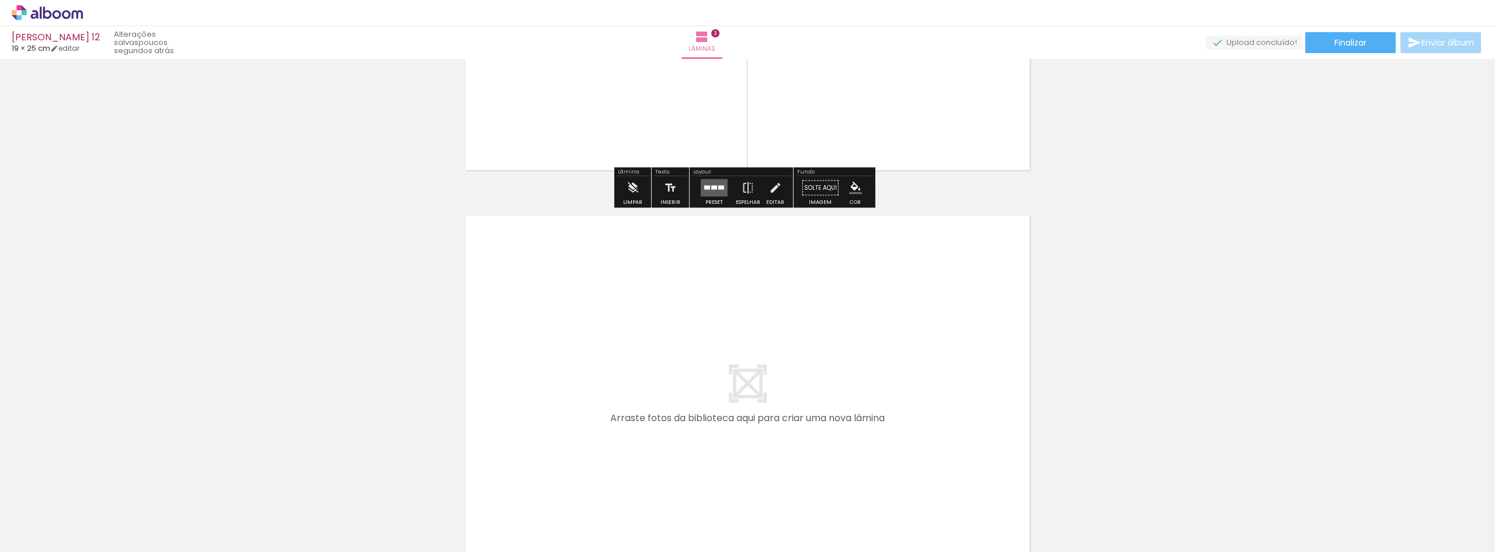
scroll to position [1129, 0]
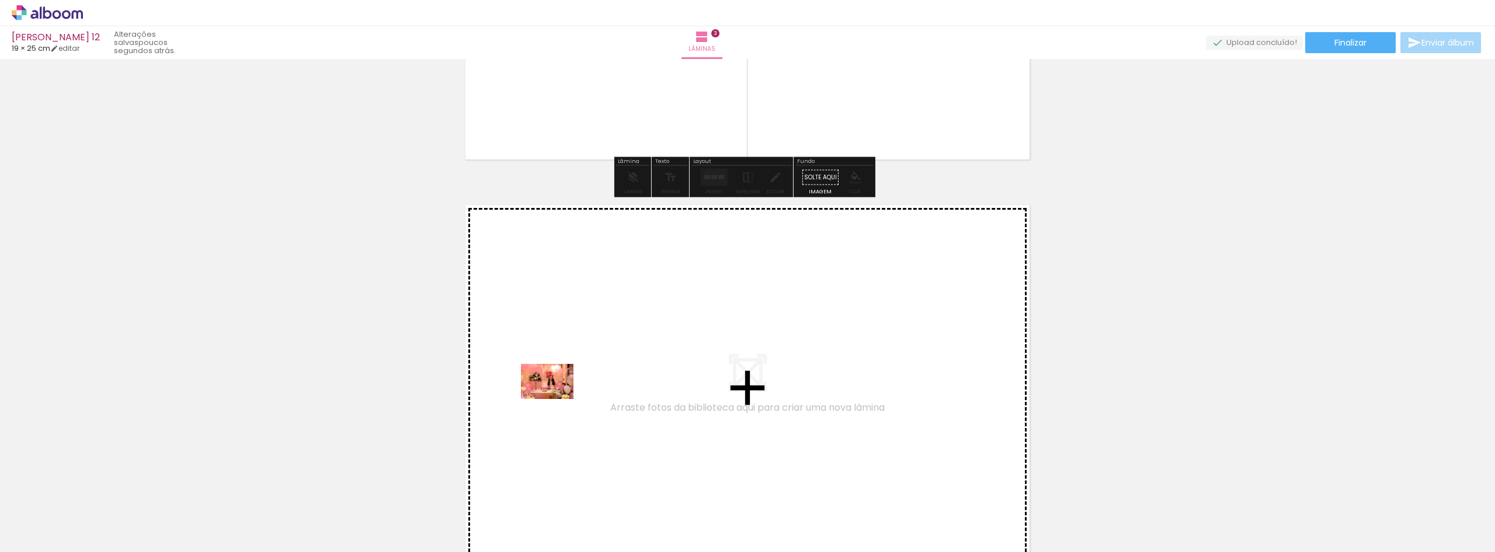
drag, startPoint x: 461, startPoint y: 515, endPoint x: 556, endPoint y: 399, distance: 149.8
click at [556, 399] on quentale-workspace at bounding box center [747, 276] width 1495 height 552
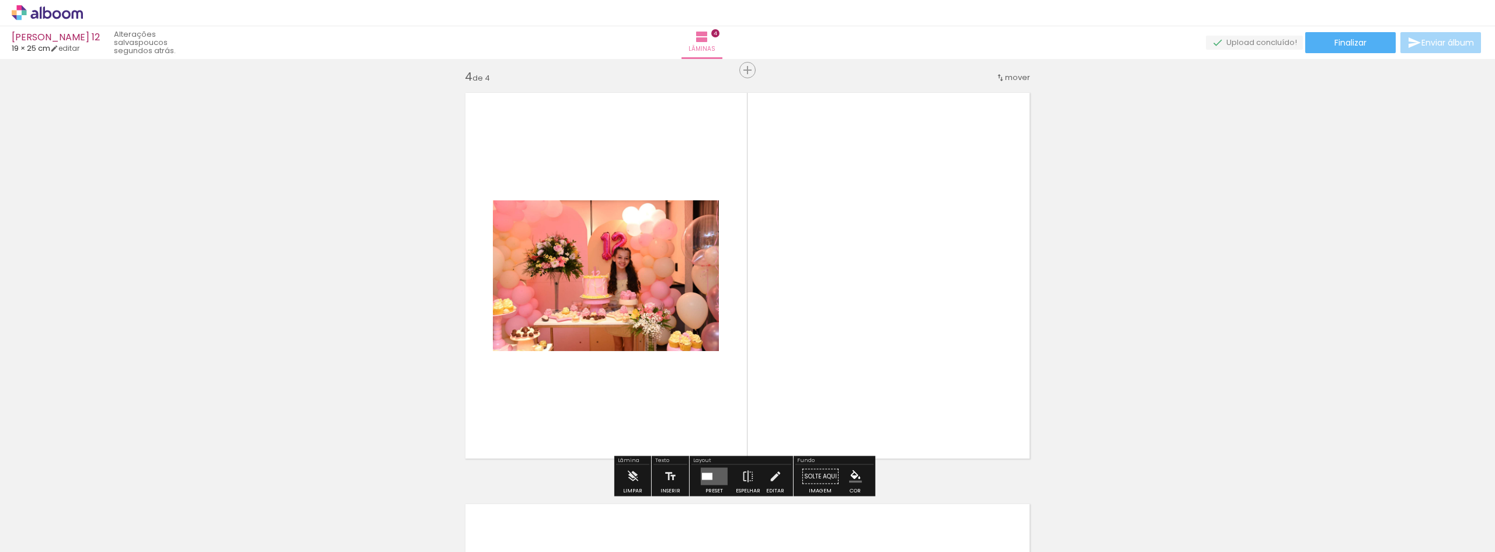
scroll to position [1248, 0]
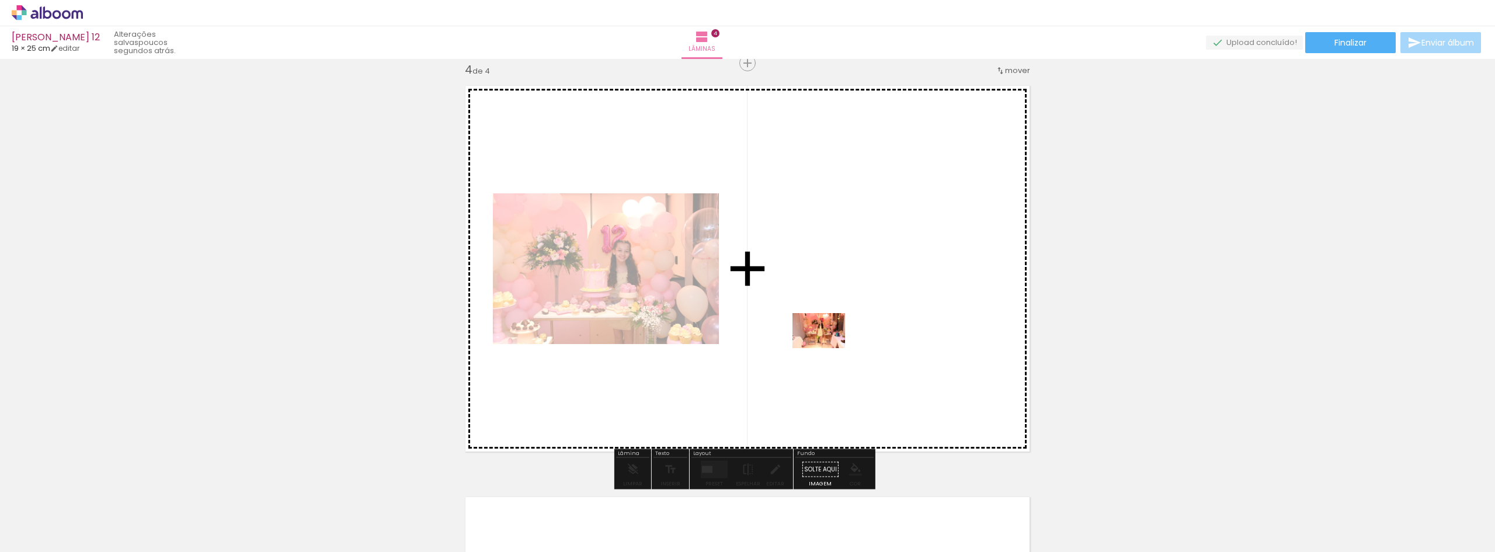
drag, startPoint x: 538, startPoint y: 522, endPoint x: 830, endPoint y: 346, distance: 341.1
click at [830, 346] on quentale-workspace at bounding box center [747, 276] width 1495 height 552
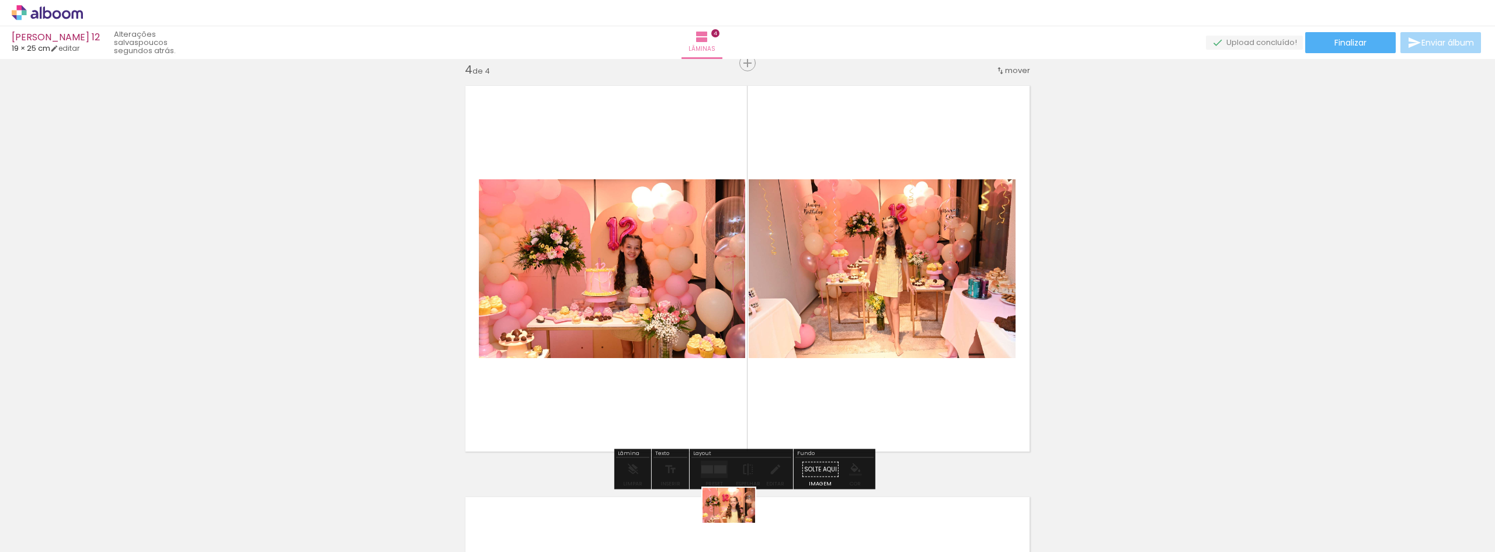
drag, startPoint x: 716, startPoint y: 516, endPoint x: 738, endPoint y: 523, distance: 22.2
click at [738, 523] on div at bounding box center [719, 512] width 58 height 39
drag, startPoint x: 655, startPoint y: 524, endPoint x: 665, endPoint y: 521, distance: 10.2
click at [665, 521] on div at bounding box center [653, 512] width 58 height 39
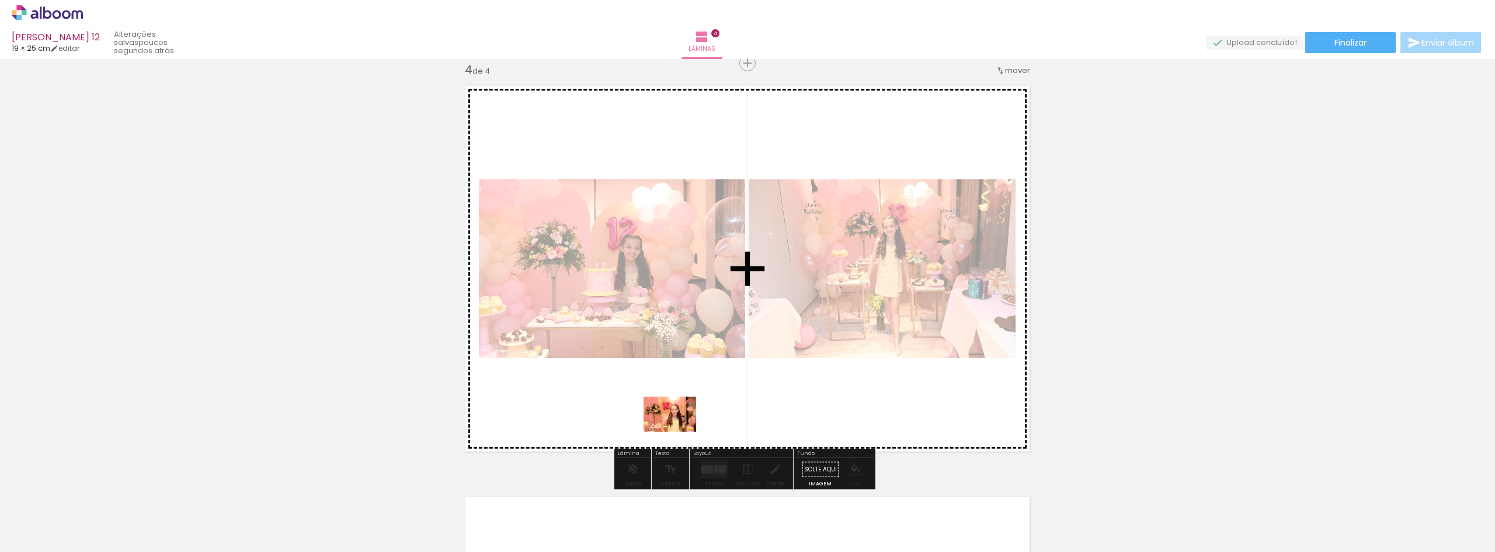
drag, startPoint x: 655, startPoint y: 517, endPoint x: 679, endPoint y: 432, distance: 88.6
click at [679, 432] on quentale-workspace at bounding box center [747, 276] width 1495 height 552
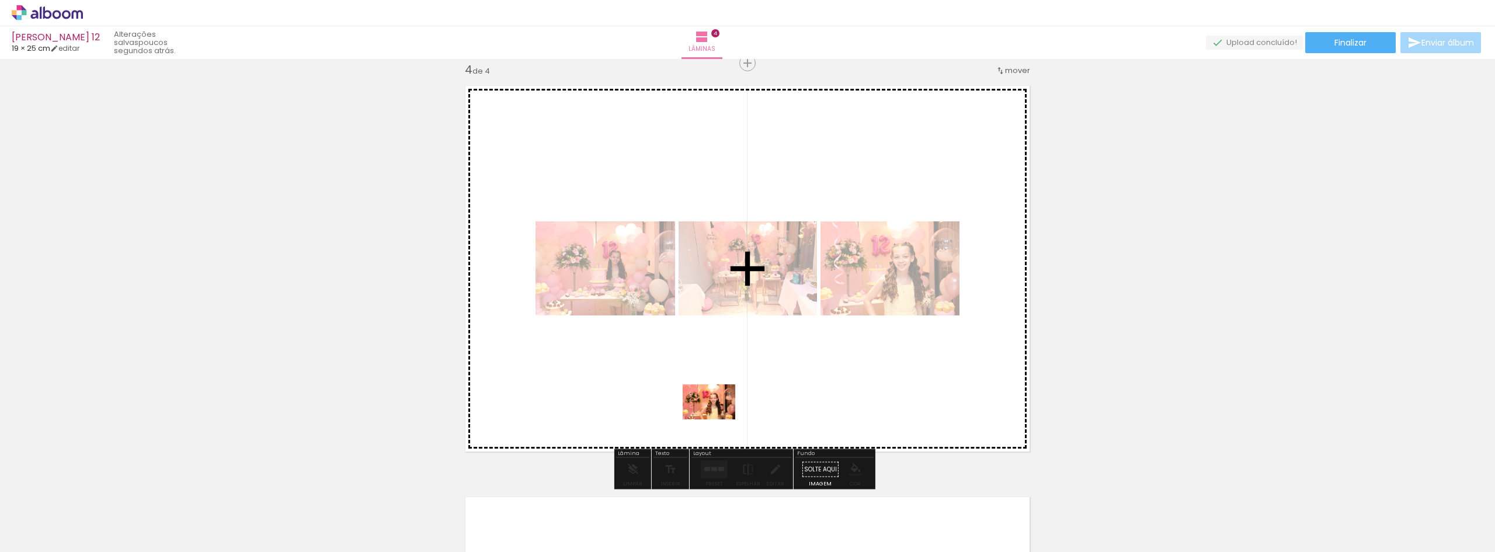
drag, startPoint x: 661, startPoint y: 527, endPoint x: 718, endPoint y: 419, distance: 122.0
click at [718, 419] on quentale-workspace at bounding box center [747, 276] width 1495 height 552
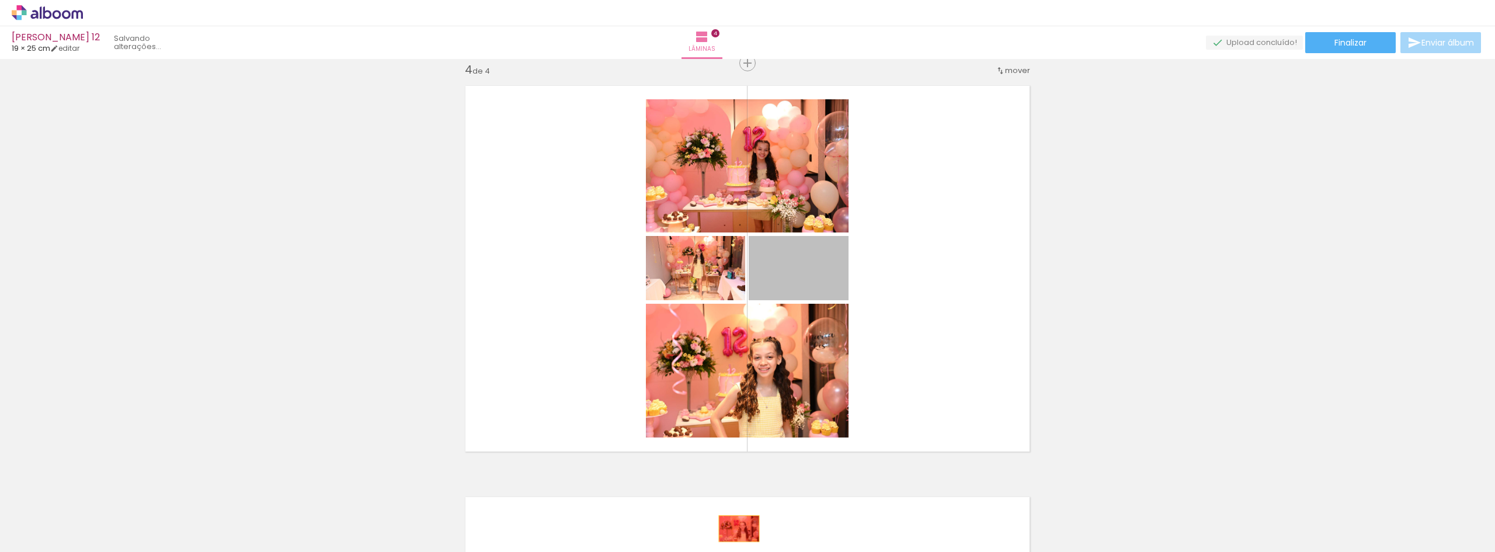
drag, startPoint x: 820, startPoint y: 284, endPoint x: 735, endPoint y: 528, distance: 259.3
click at [735, 528] on quentale-workspace at bounding box center [747, 276] width 1495 height 552
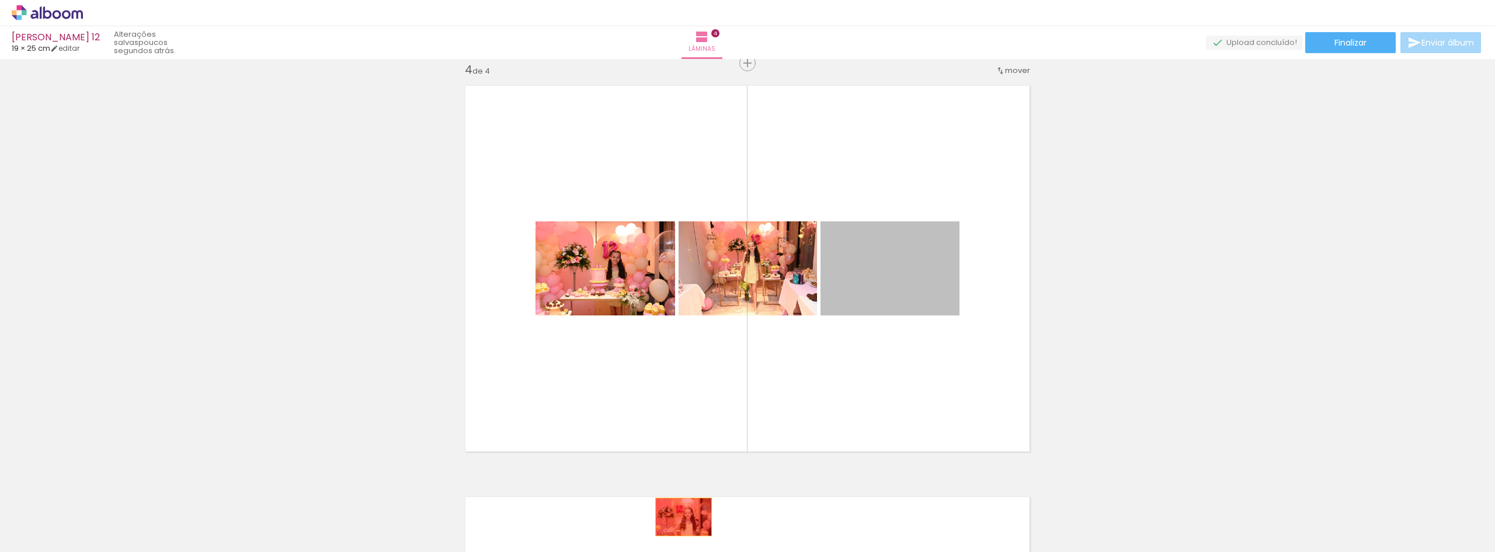
drag, startPoint x: 875, startPoint y: 280, endPoint x: 676, endPoint y: 516, distance: 308.3
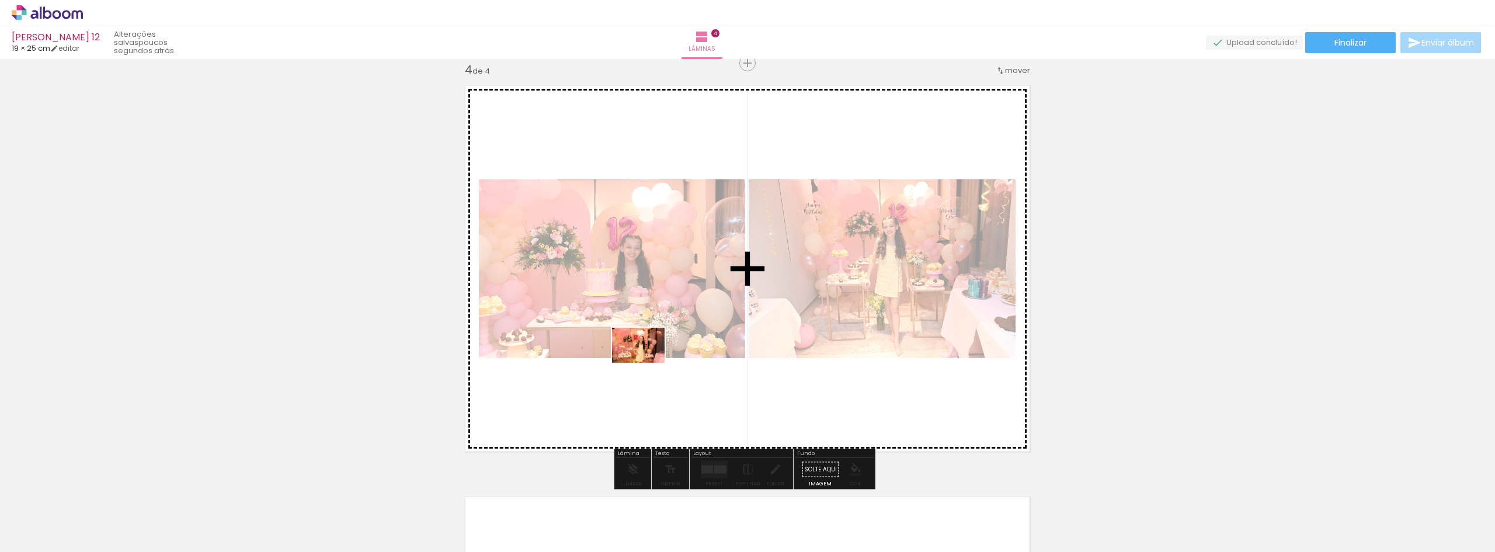
drag, startPoint x: 599, startPoint y: 514, endPoint x: 647, endPoint y: 362, distance: 159.8
click at [647, 362] on quentale-workspace at bounding box center [747, 276] width 1495 height 552
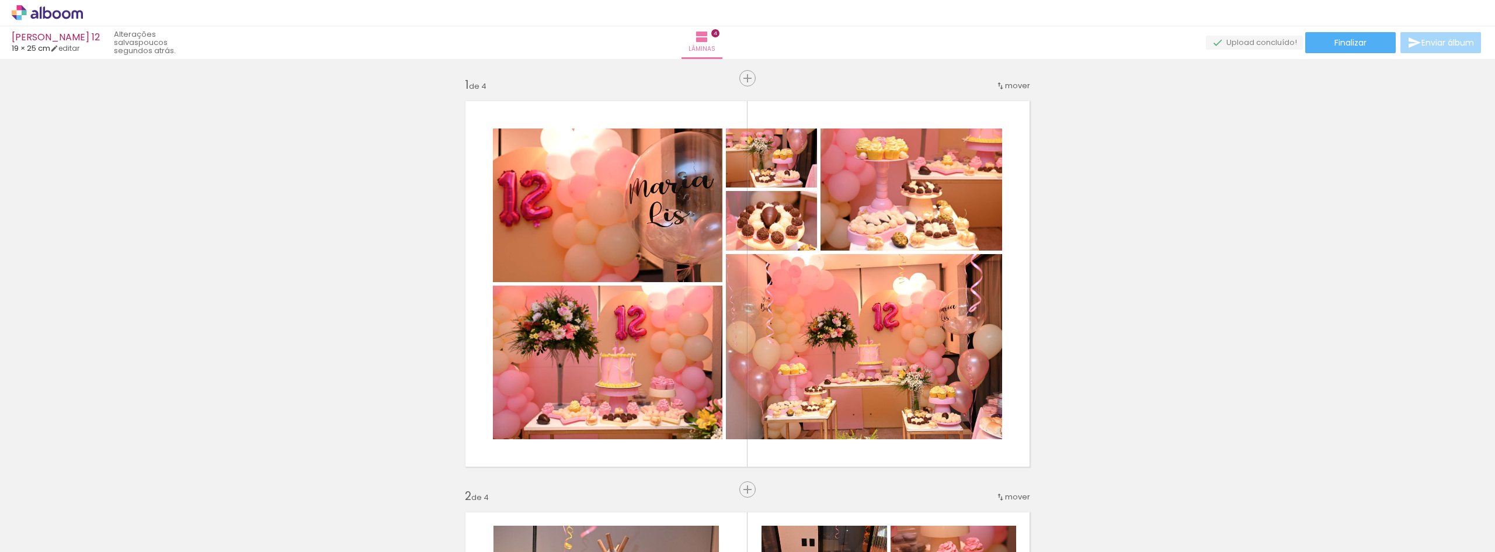
scroll to position [0, 1622]
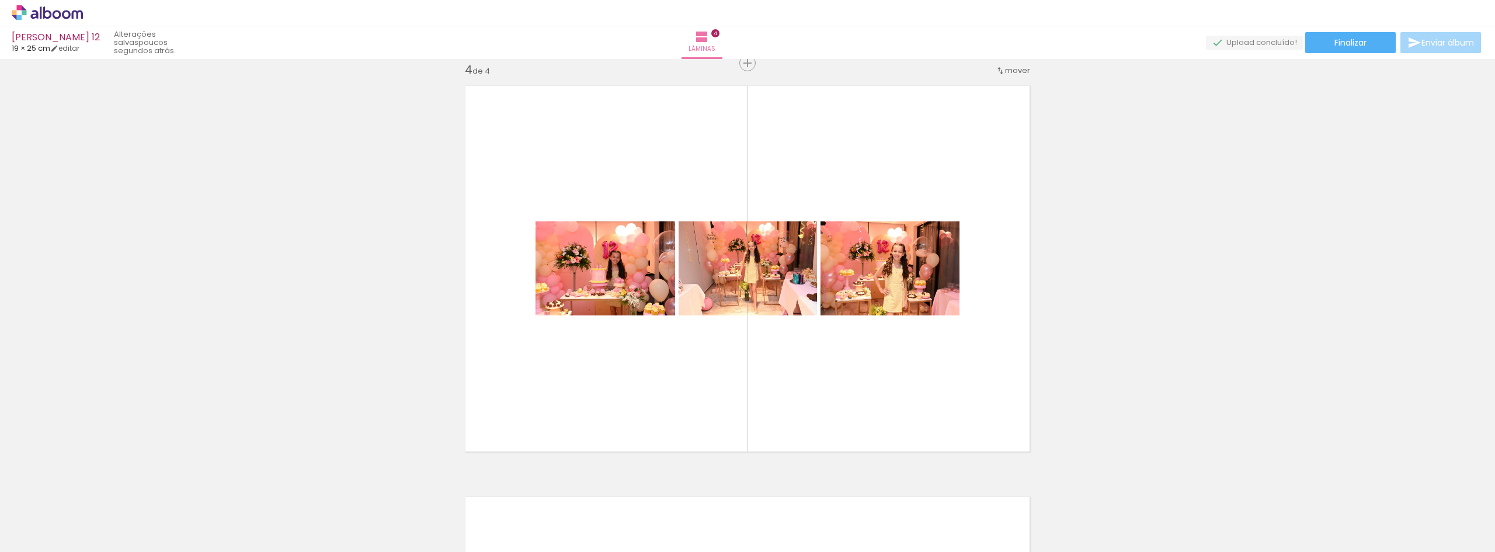
click at [460, 520] on div at bounding box center [457, 512] width 58 height 39
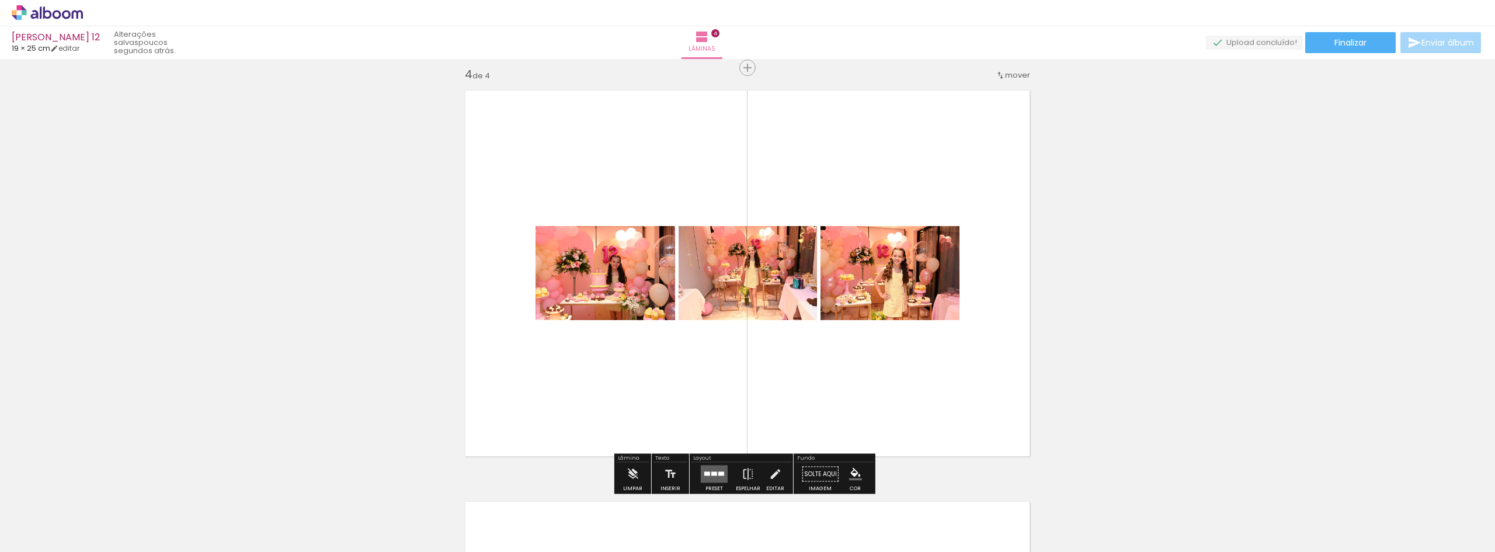
scroll to position [1248, 0]
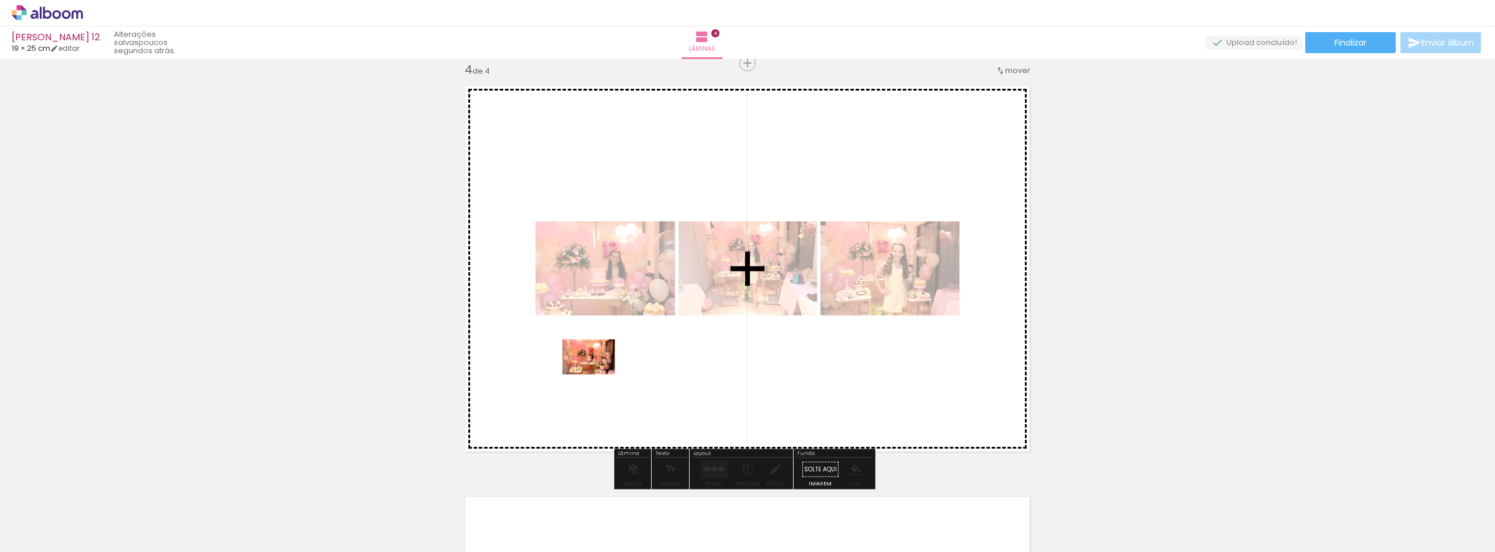
drag, startPoint x: 469, startPoint y: 511, endPoint x: 597, endPoint y: 374, distance: 187.5
click at [597, 374] on quentale-workspace at bounding box center [747, 276] width 1495 height 552
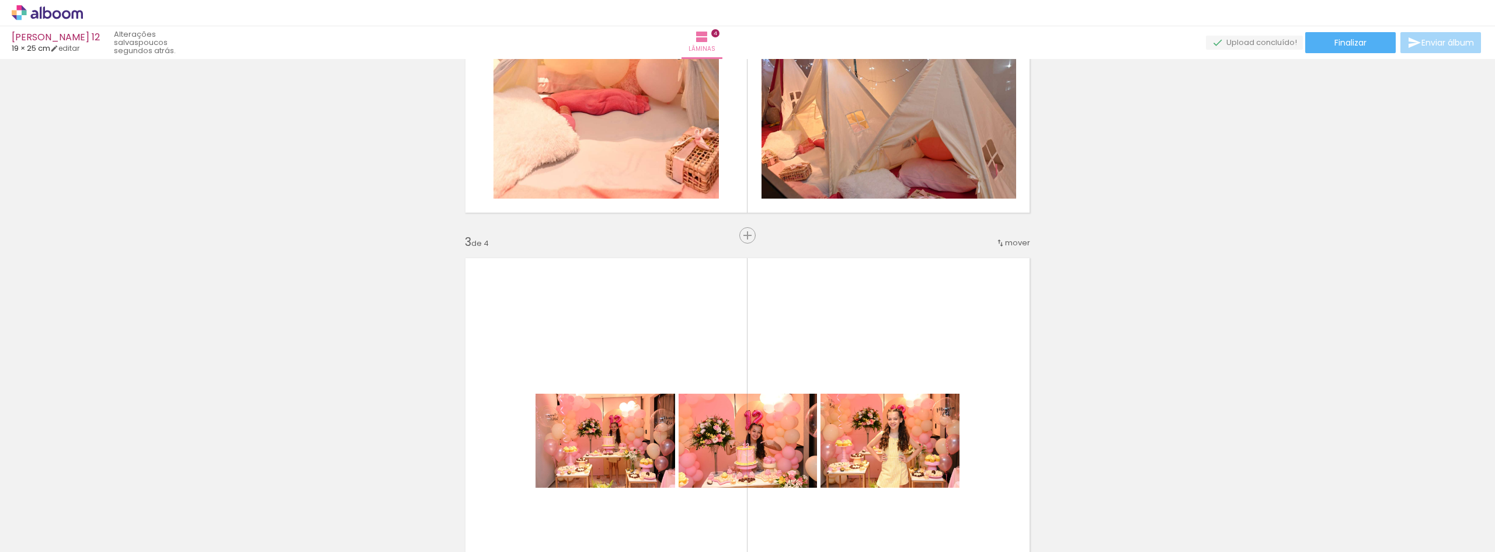
scroll to position [665, 0]
click at [745, 235] on span "Inserir lâmina" at bounding box center [753, 236] width 46 height 8
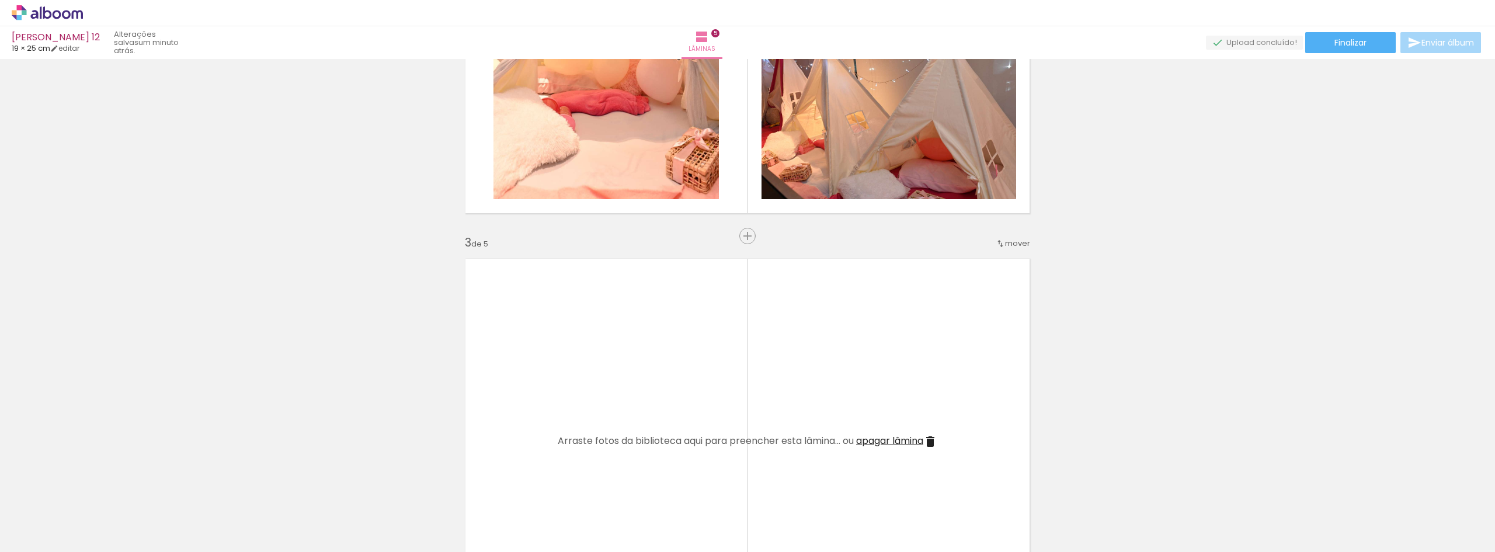
click at [528, 526] on div at bounding box center [522, 512] width 58 height 39
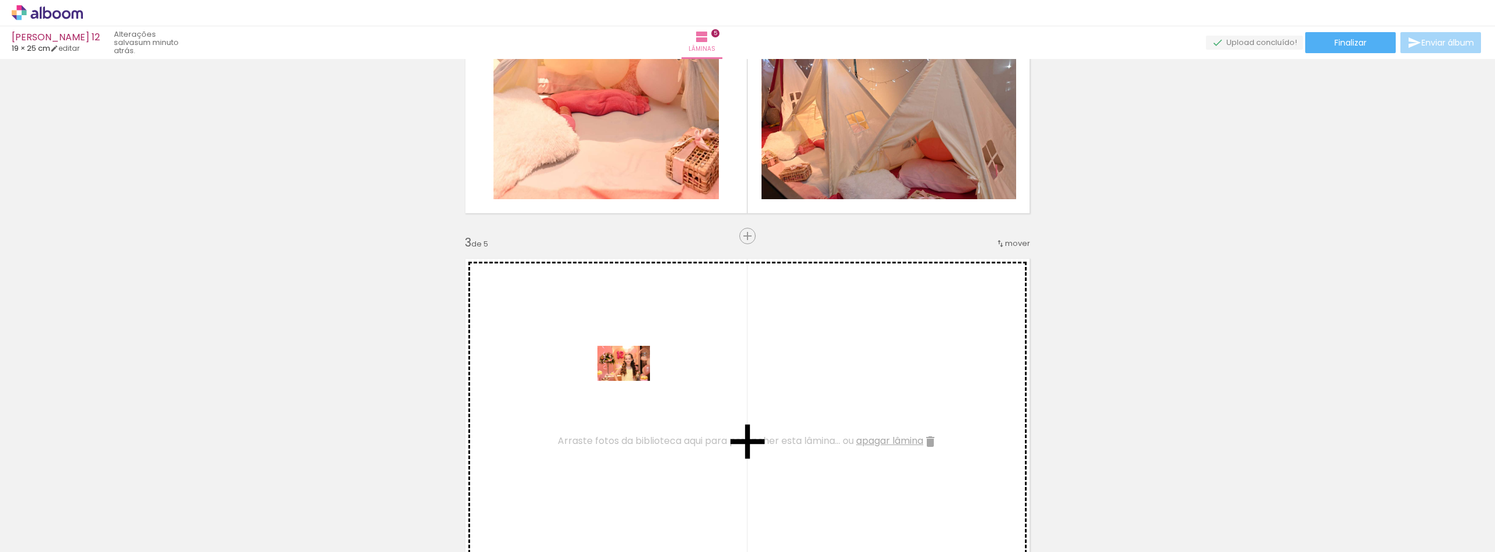
drag, startPoint x: 528, startPoint y: 526, endPoint x: 632, endPoint y: 381, distance: 178.7
click at [632, 381] on quentale-workspace at bounding box center [747, 276] width 1495 height 552
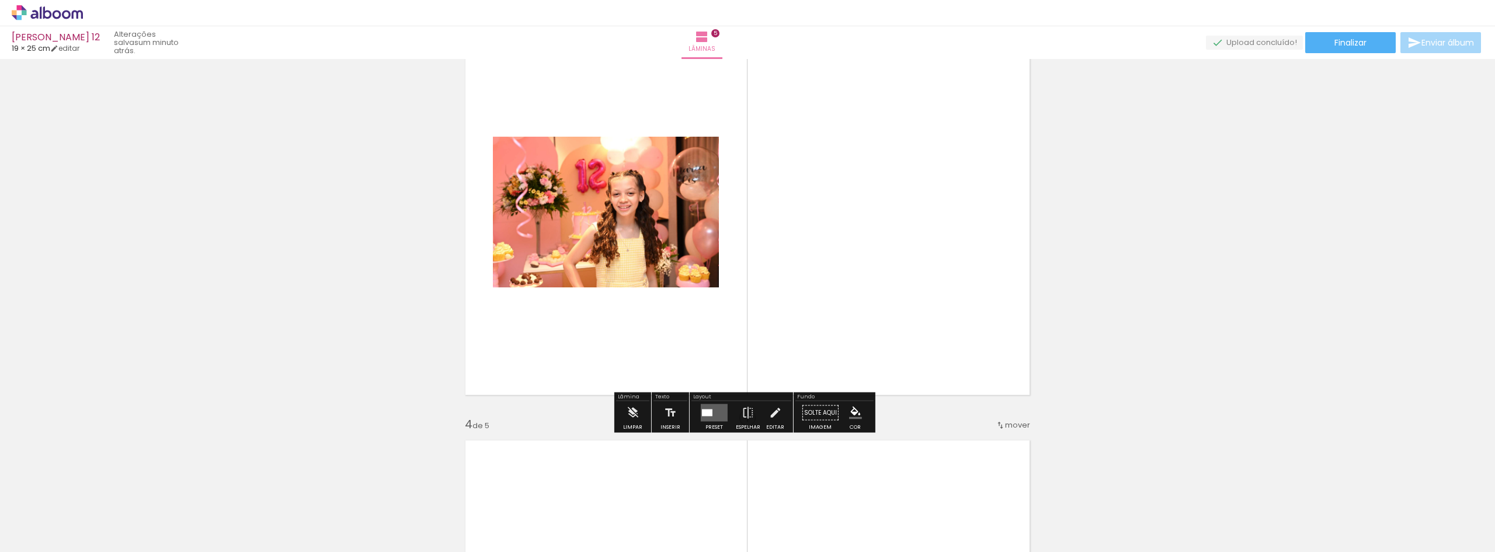
scroll to position [898, 0]
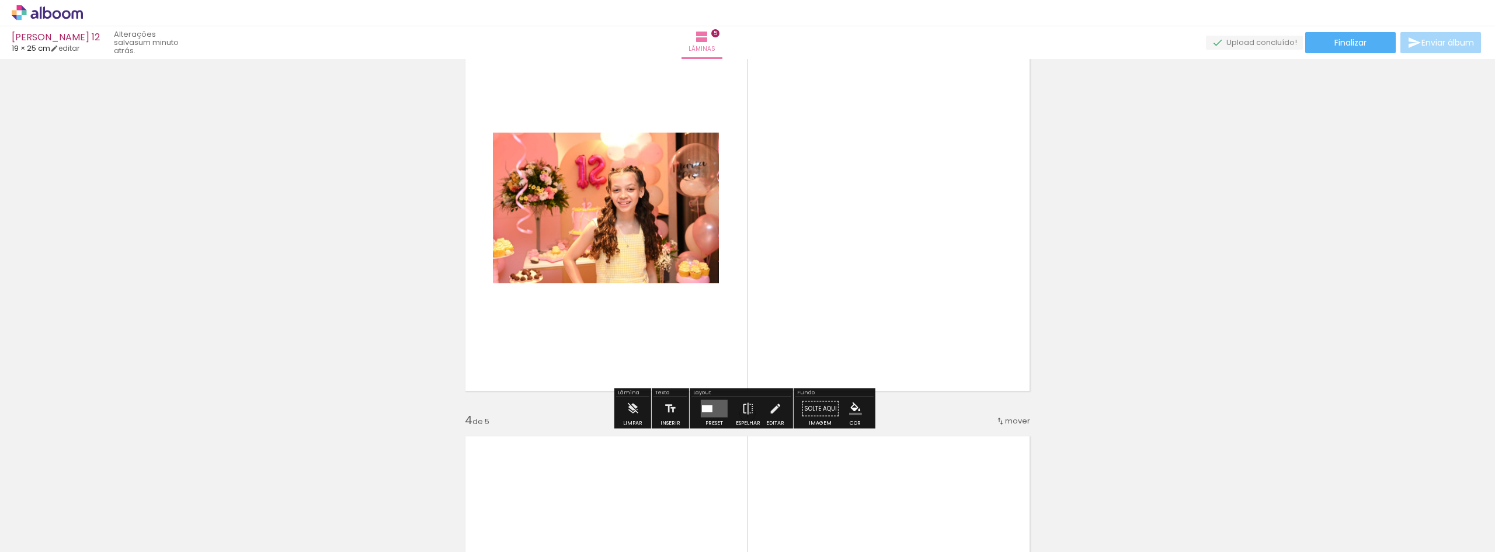
drag, startPoint x: 709, startPoint y: 409, endPoint x: 766, endPoint y: 395, distance: 58.5
click at [708, 410] on div at bounding box center [707, 408] width 11 height 7
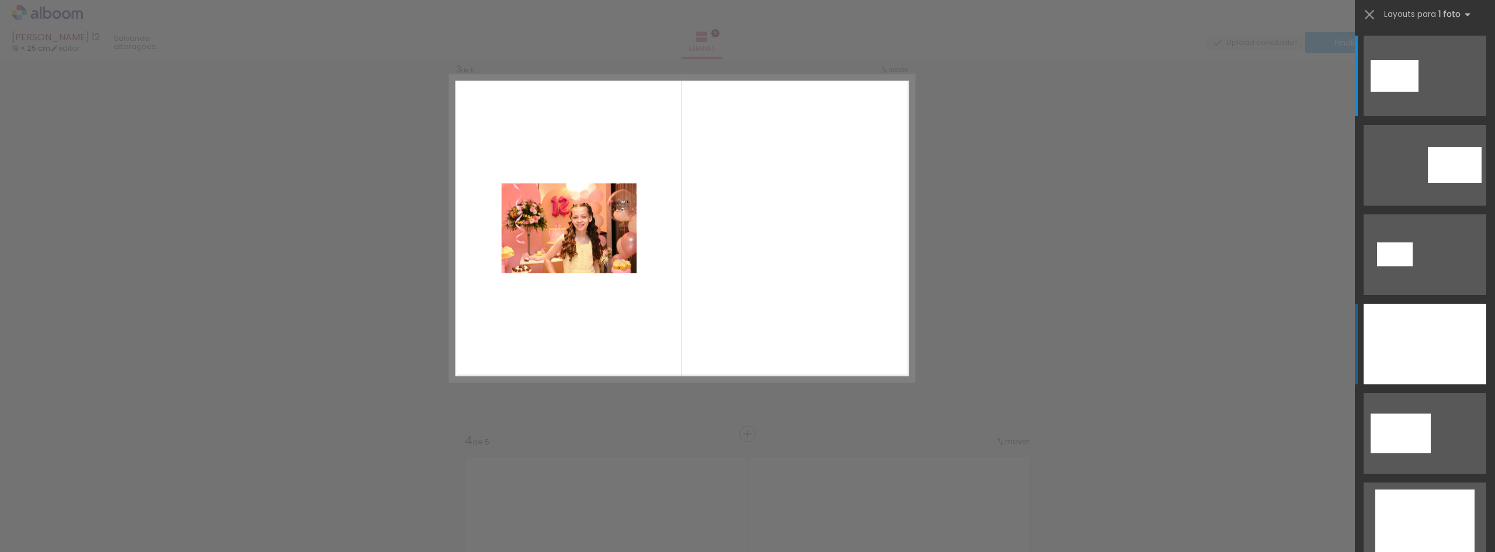
scroll to position [837, 0]
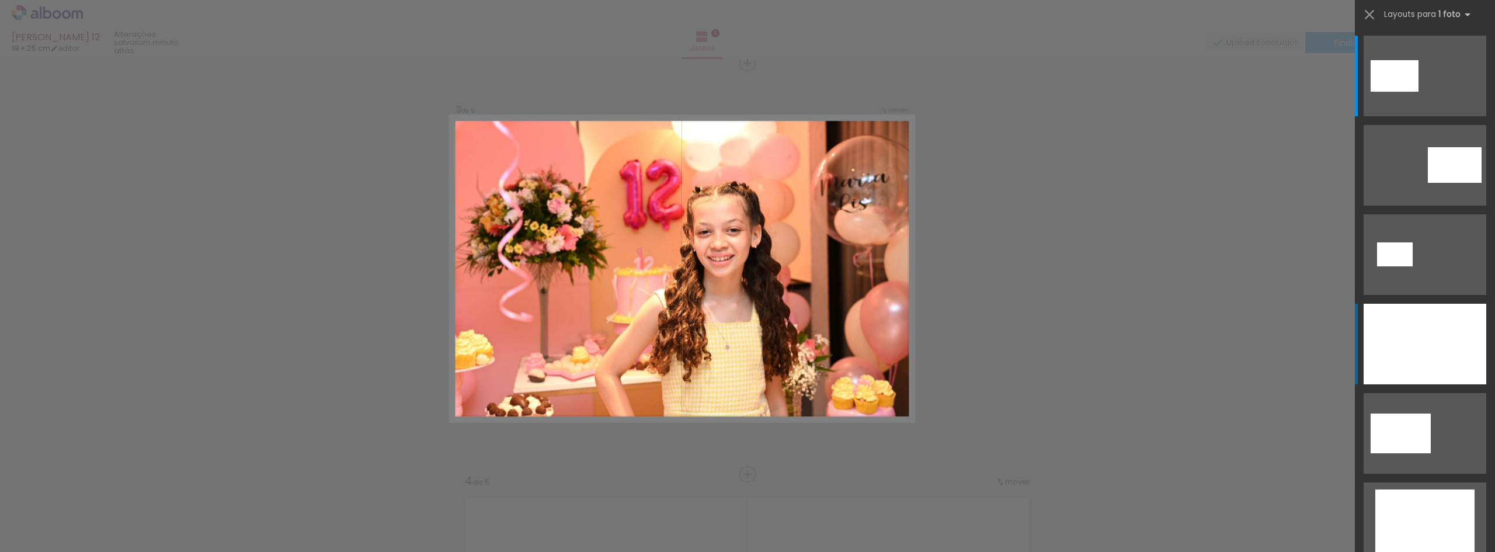
click at [1452, 319] on div at bounding box center [1424, 344] width 123 height 81
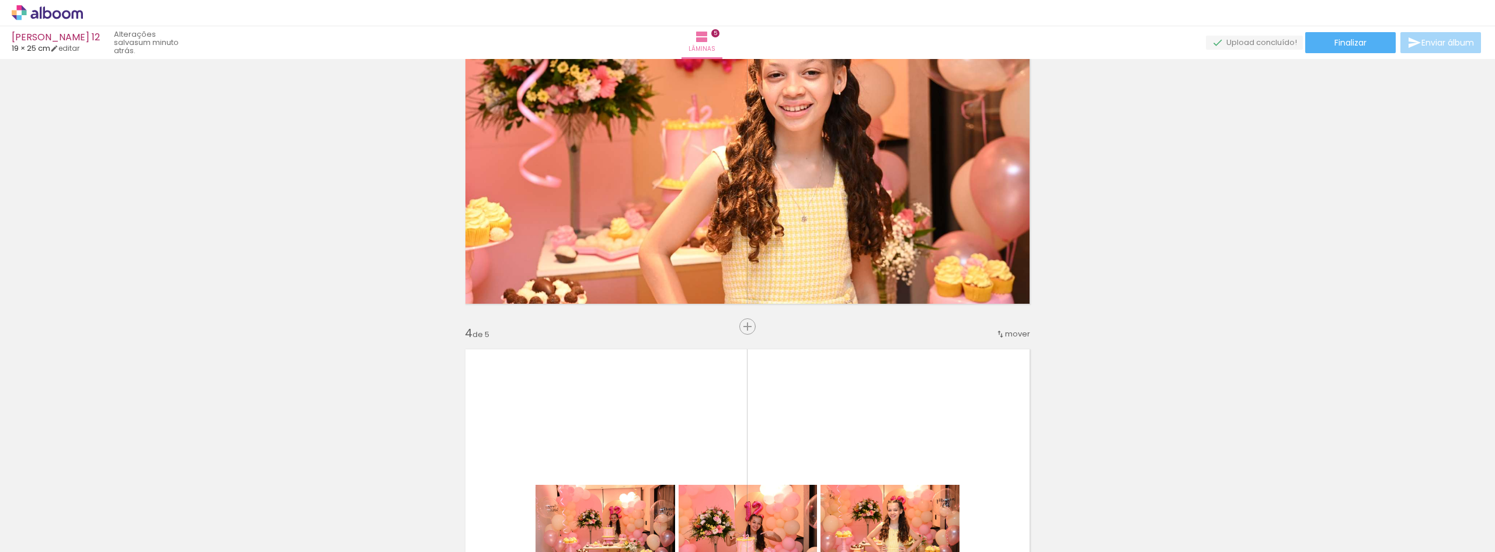
scroll to position [1013, 0]
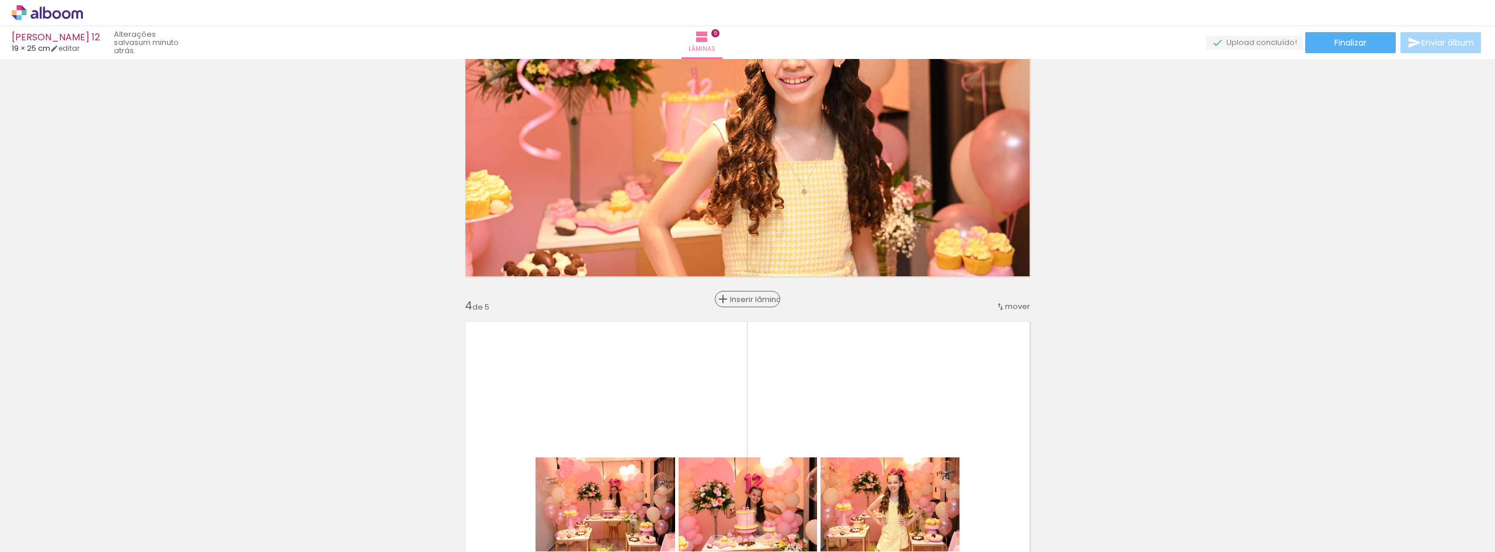
click at [745, 300] on span "Inserir lâmina" at bounding box center [753, 299] width 46 height 8
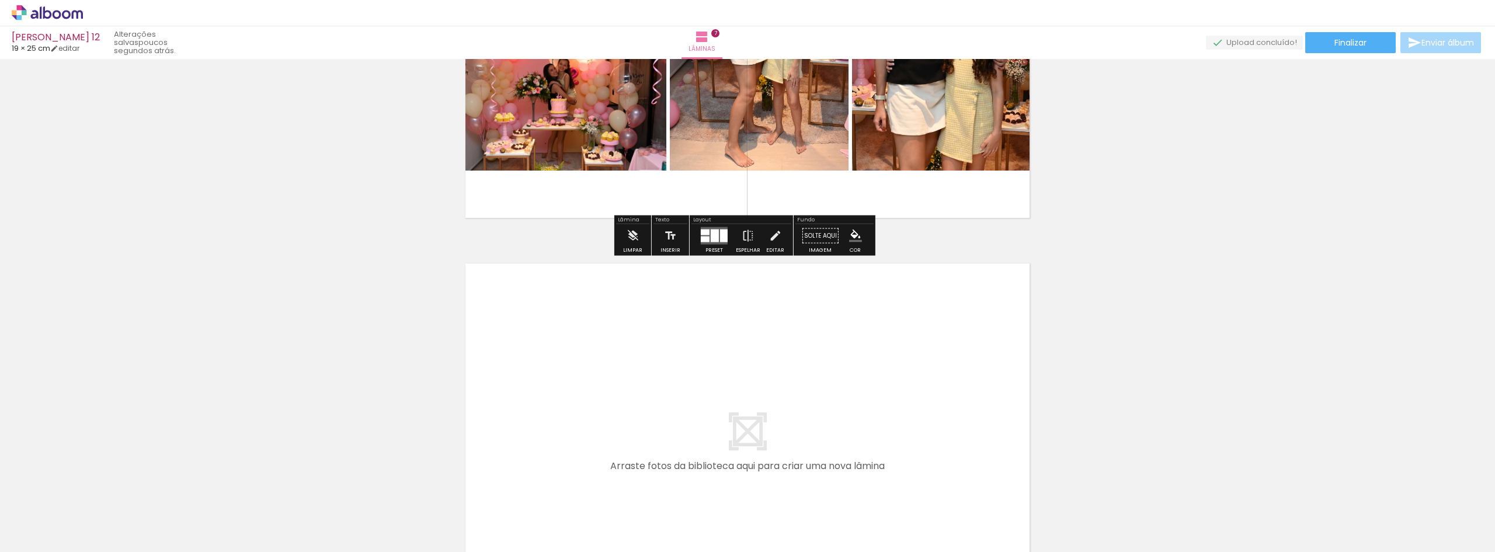
scroll to position [0, 1748]
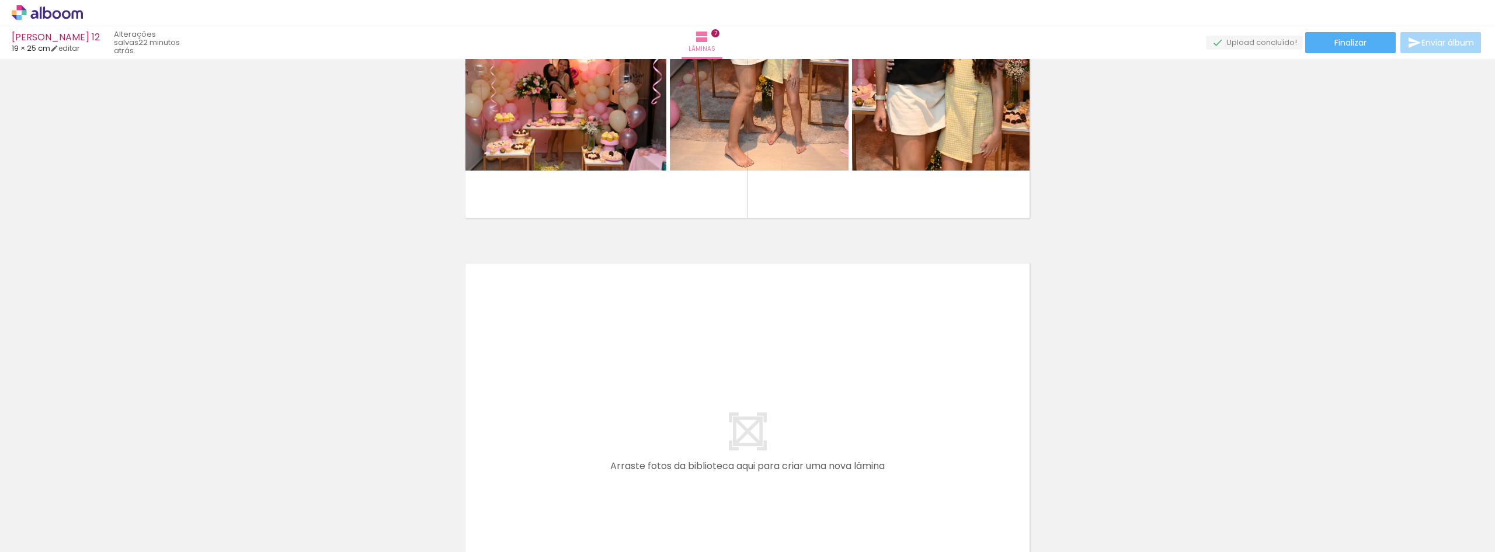
scroll to position [0, 1748]
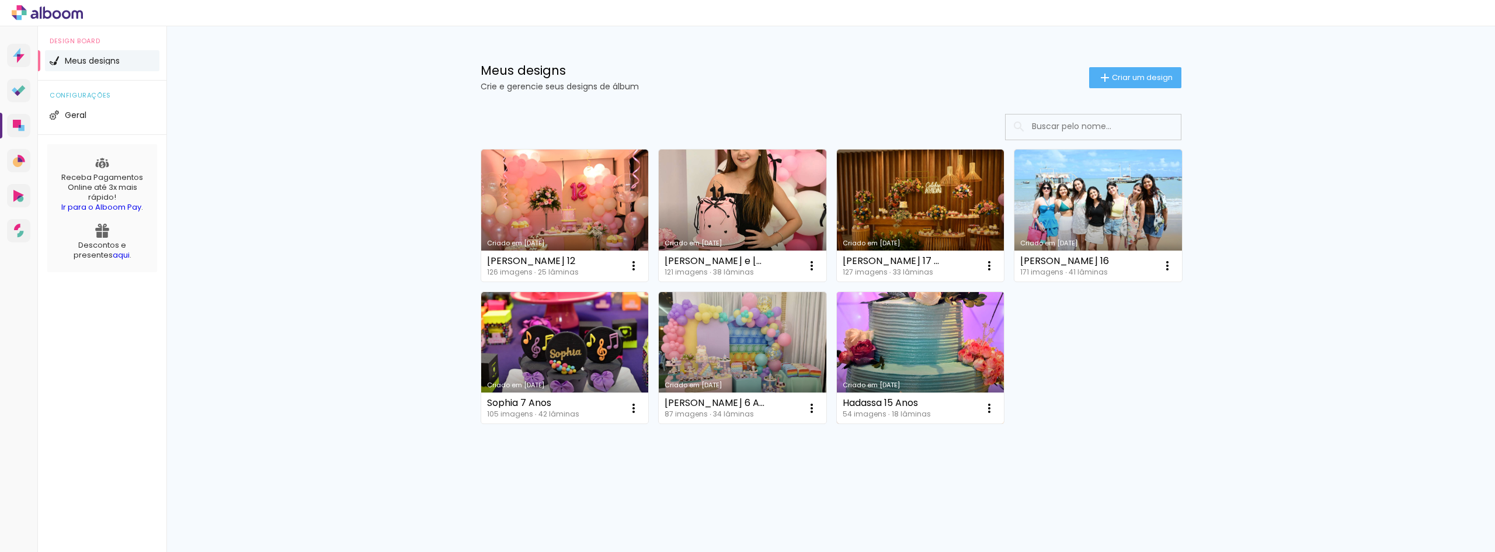
click at [930, 353] on link "Criado em [DATE]" at bounding box center [921, 358] width 168 height 132
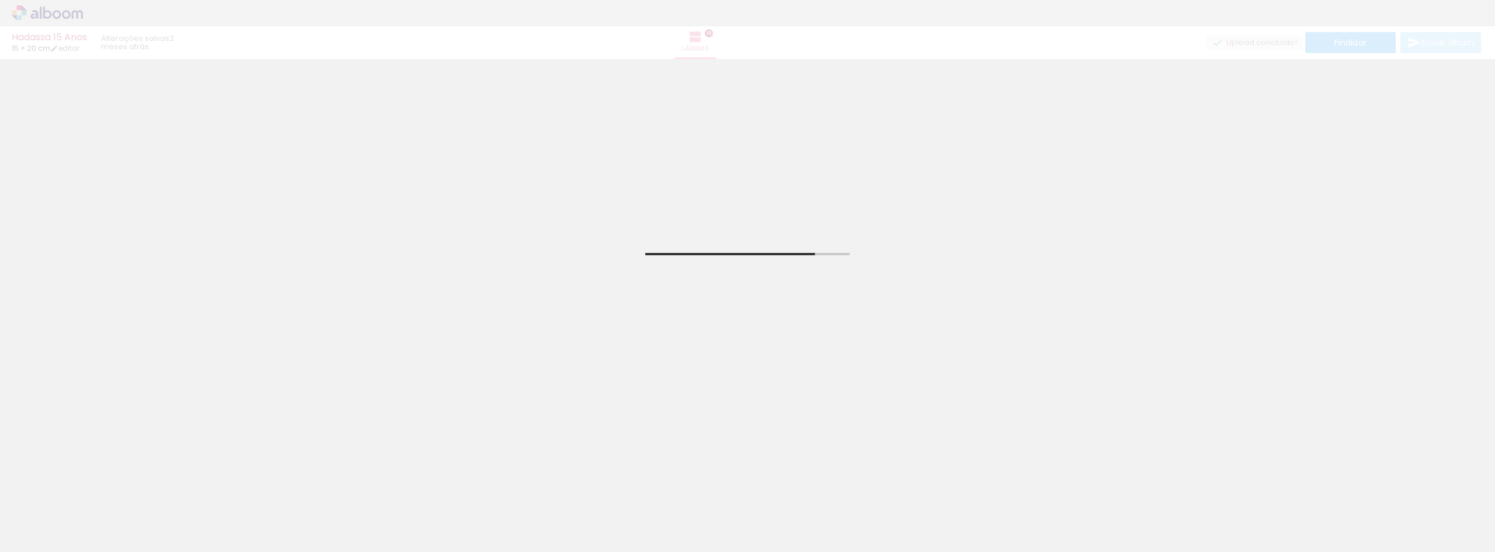
click at [55, 516] on input "Todas as fotos" at bounding box center [33, 517] width 44 height 10
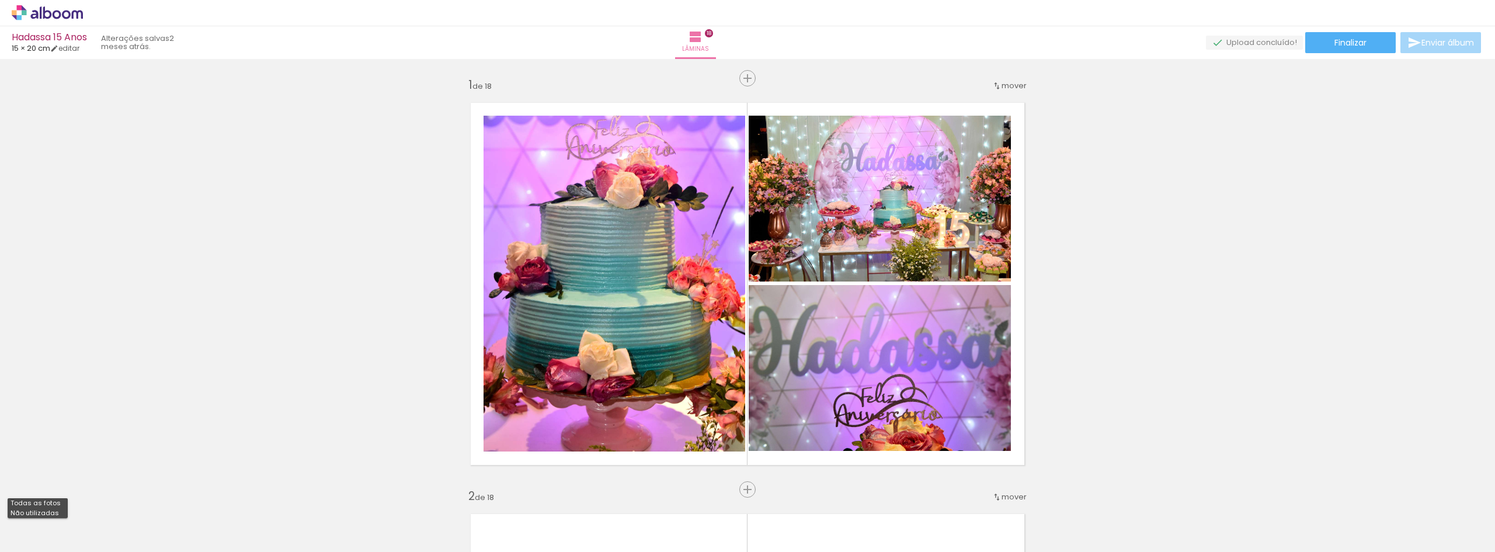
click at [0, 0] on slot "Não utilizadas" at bounding box center [0, 0] width 0 height 0
type input "Não utilizadas"
